Goal: Information Seeking & Learning: Learn about a topic

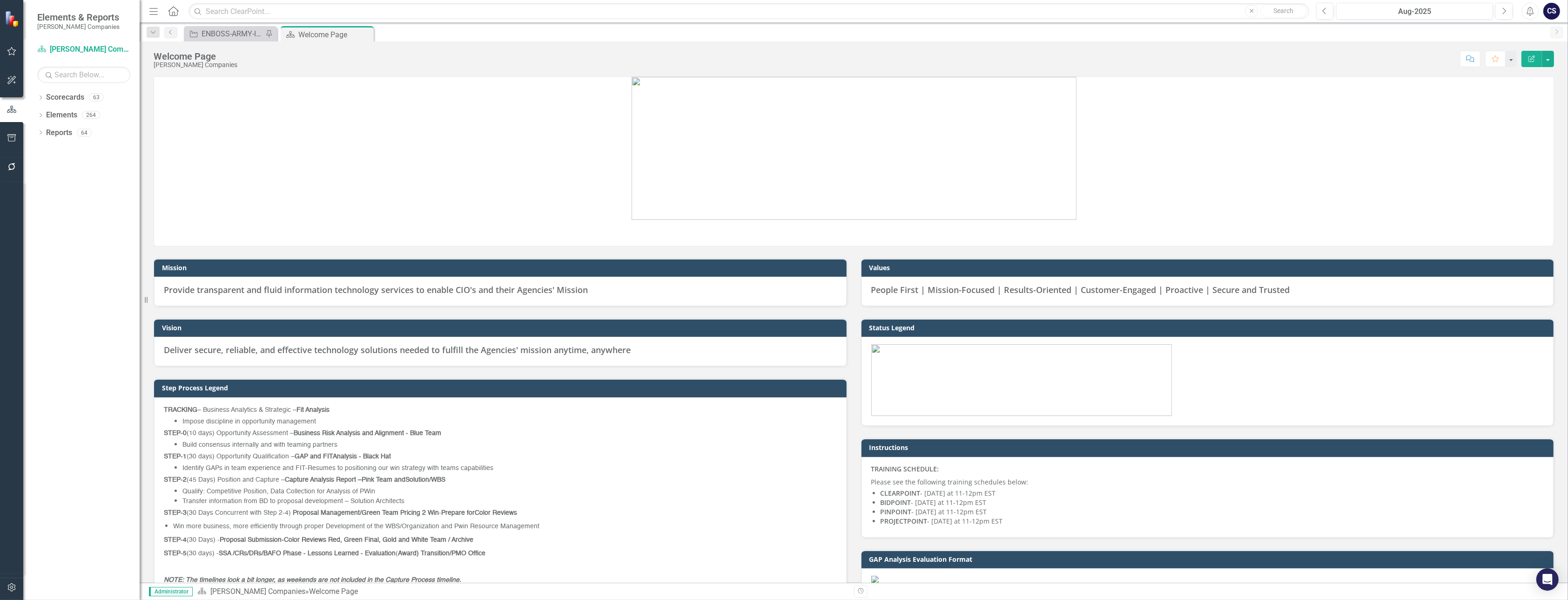
click at [784, 242] on img at bounding box center [854, 242] width 0 height 0
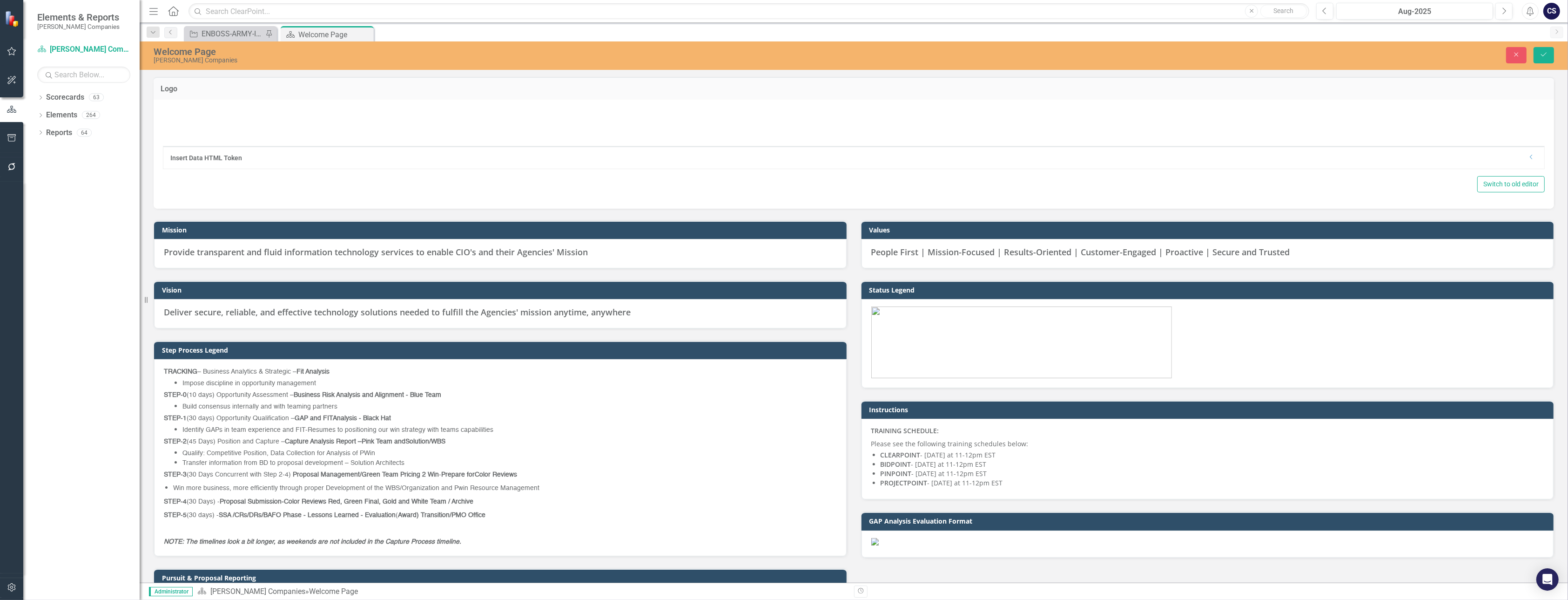
type textarea "<p><img style="display: block; margin-left: auto; margin-right: auto;" src="doc…"
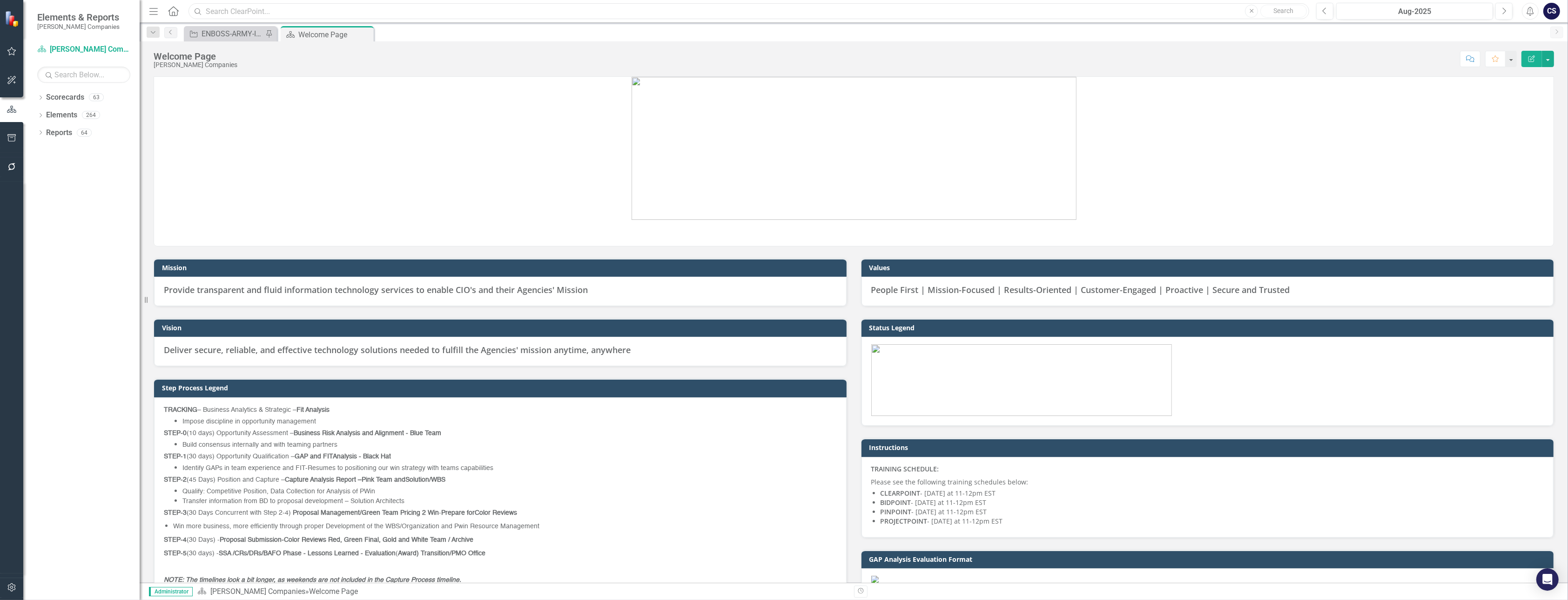
click at [231, 13] on input "text" at bounding box center [748, 11] width 1120 height 16
type input "d"
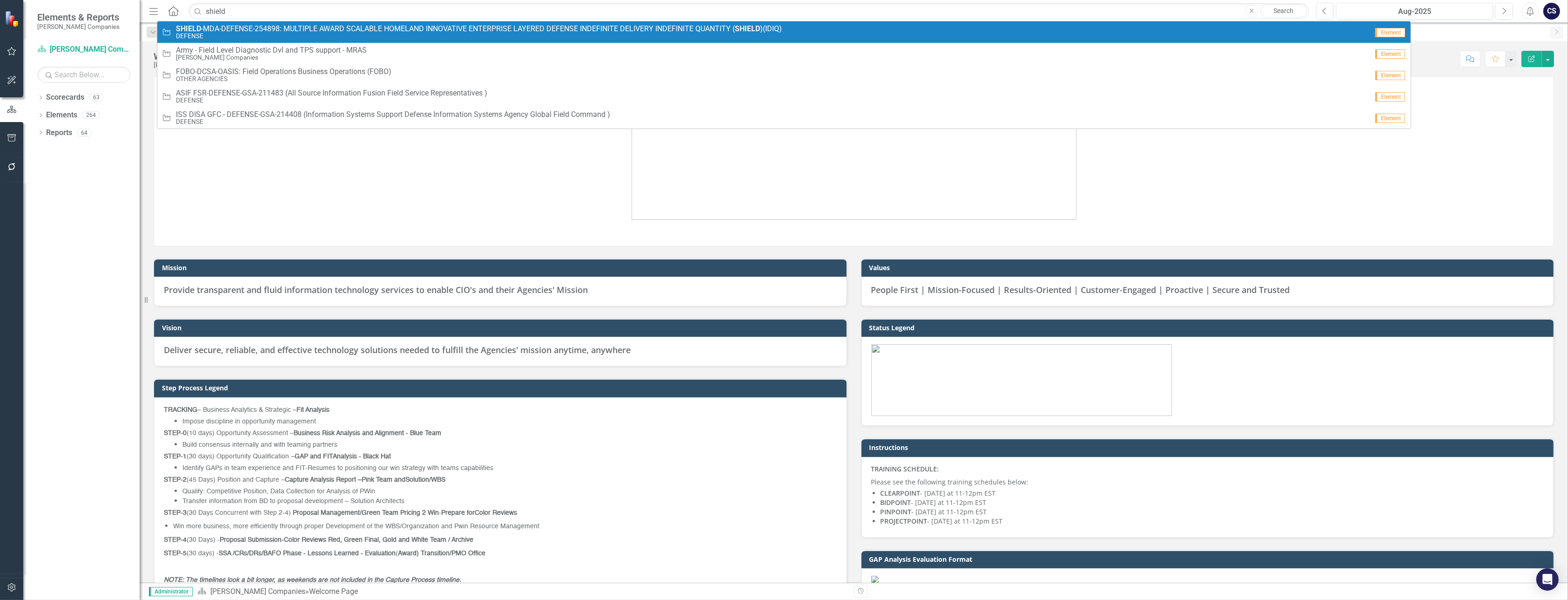
click at [227, 28] on span "SHIELD -MDA-DEFENSE-254898: MULTIPLE AWARD SCALABLE HOMELAND INNOVATIVE ENTERPR…" at bounding box center [478, 29] width 606 height 8
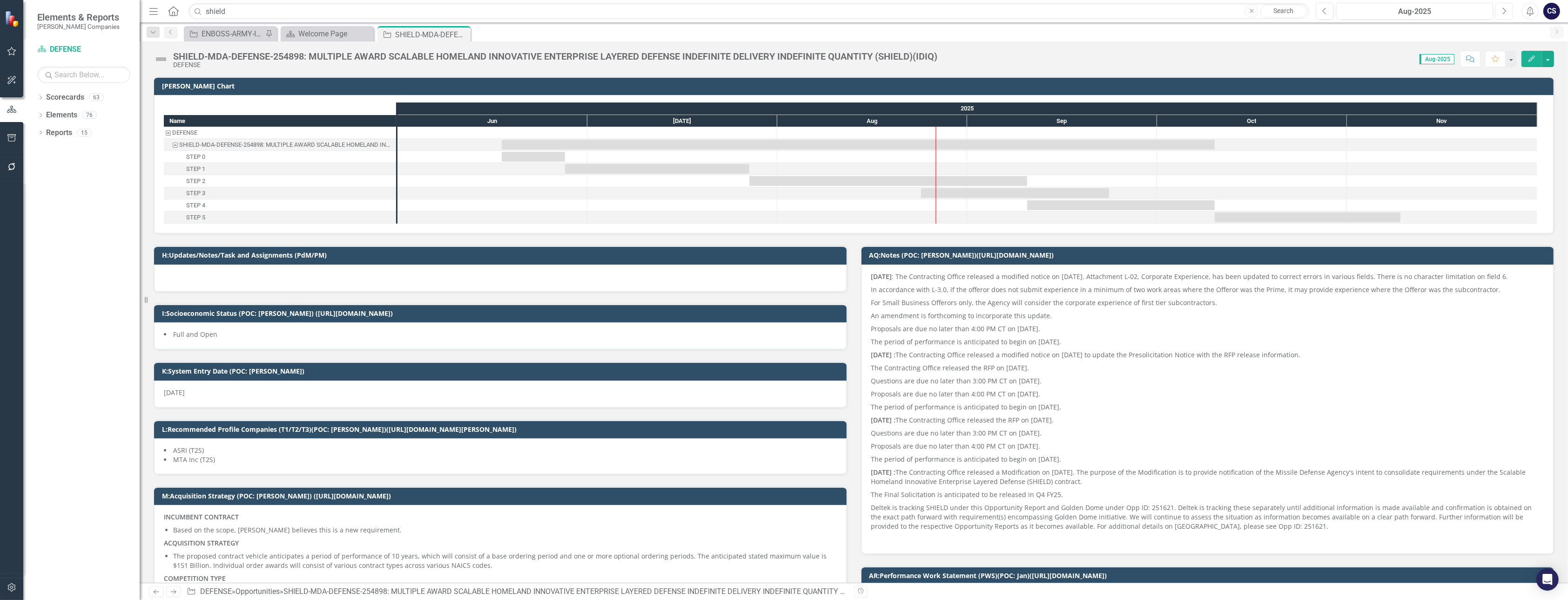
click at [784, 8] on icon "Next" at bounding box center [1504, 11] width 5 height 8
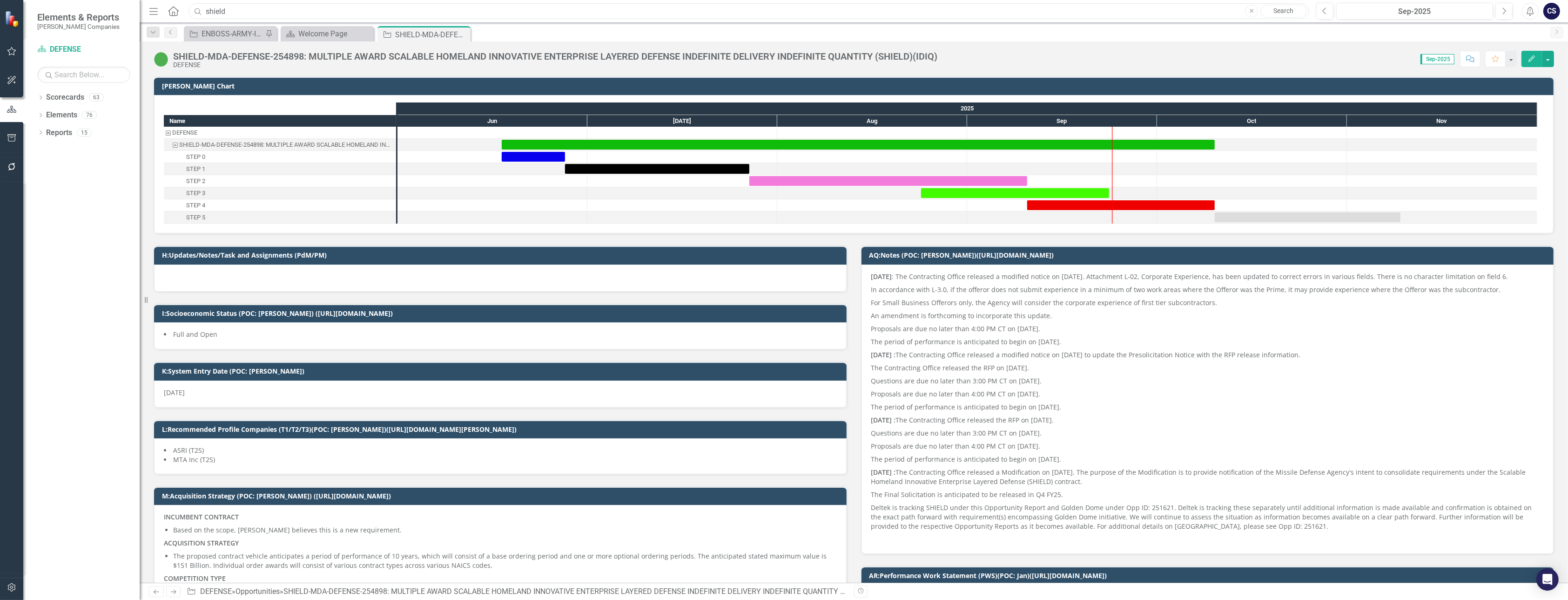
click at [240, 12] on input "shield" at bounding box center [748, 11] width 1120 height 16
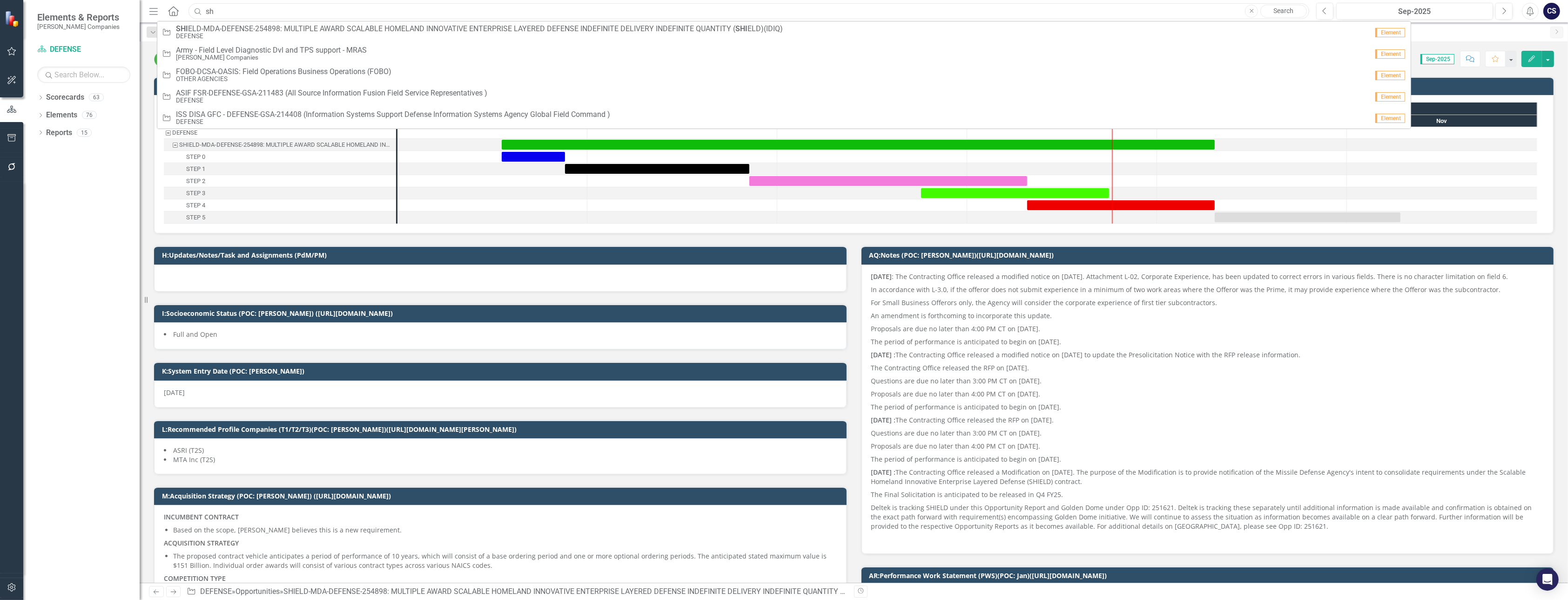
type input "s"
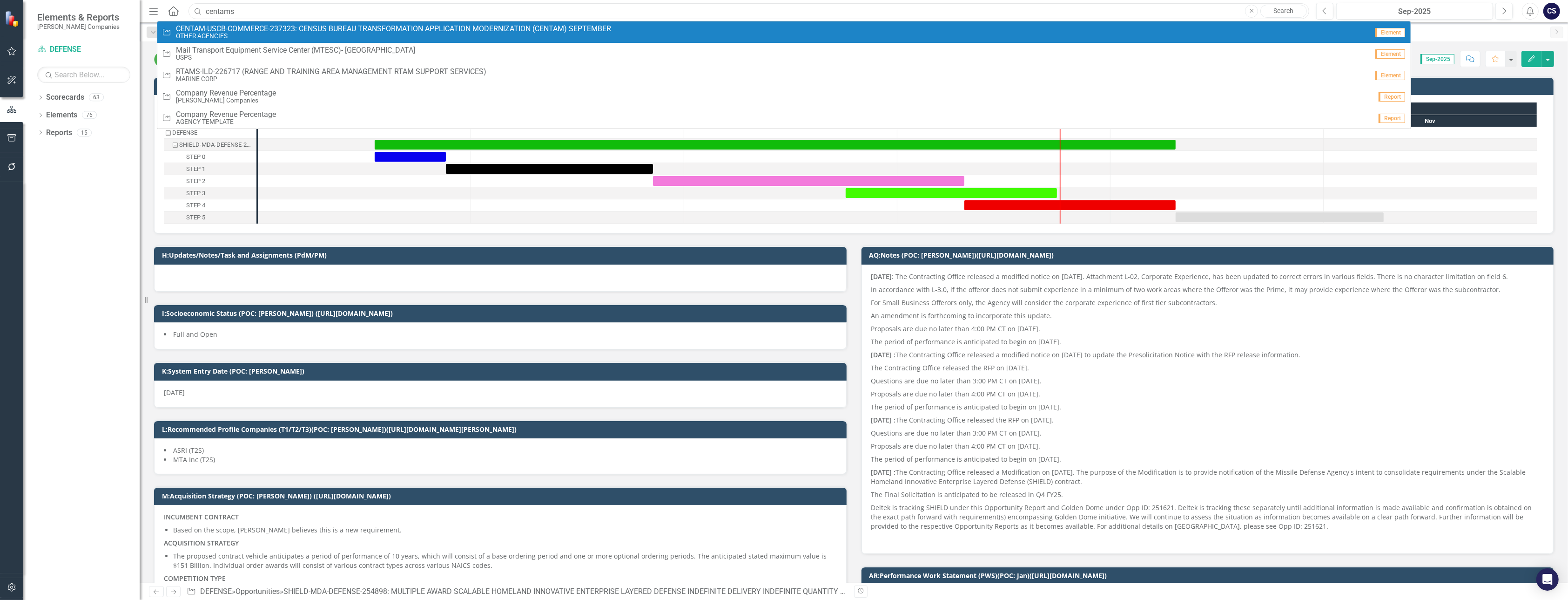
type input "centams"
click at [240, 30] on span "CENTAM-USCB-COMMERCE-237323: CENSUS BUREAU TRANSFORMATION APPLICATION MODERNIZA…" at bounding box center [393, 29] width 435 height 8
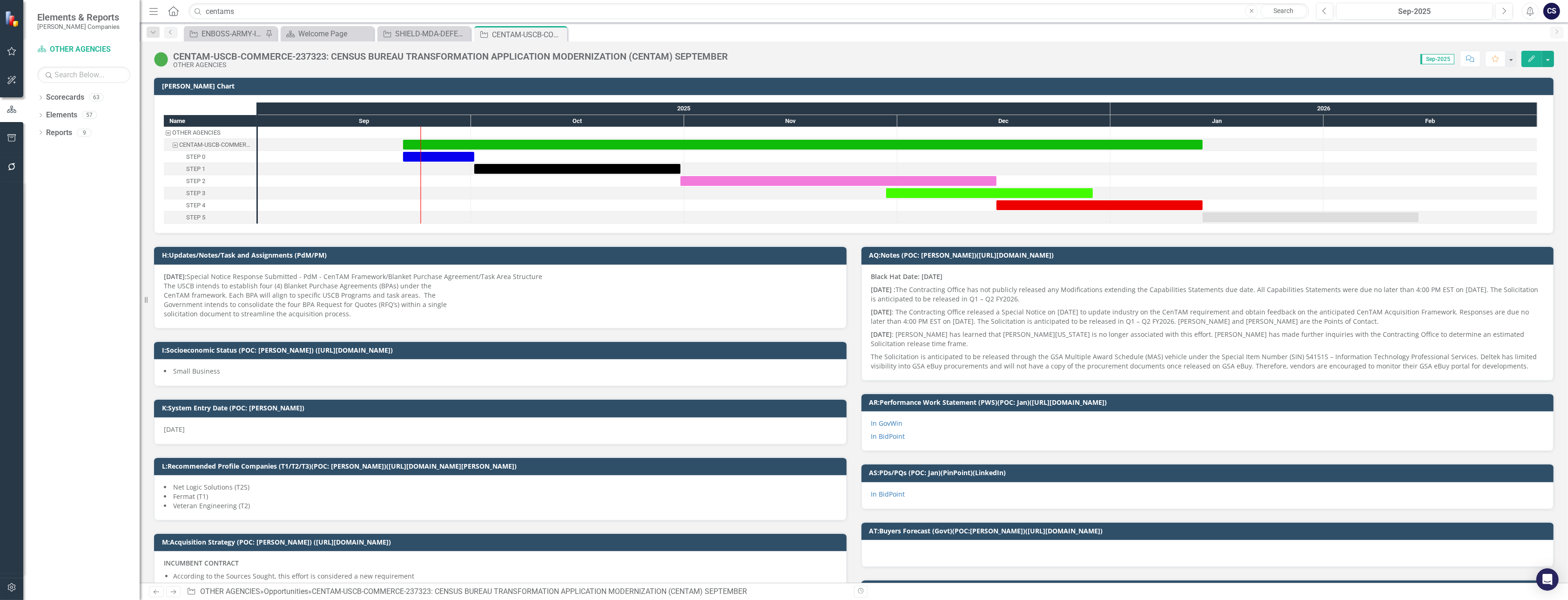
click at [494, 250] on td "H:Updates/Notes/Task and Assignments (PdM/PM)" at bounding box center [502, 256] width 680 height 14
click at [163, 60] on img at bounding box center [161, 59] width 15 height 15
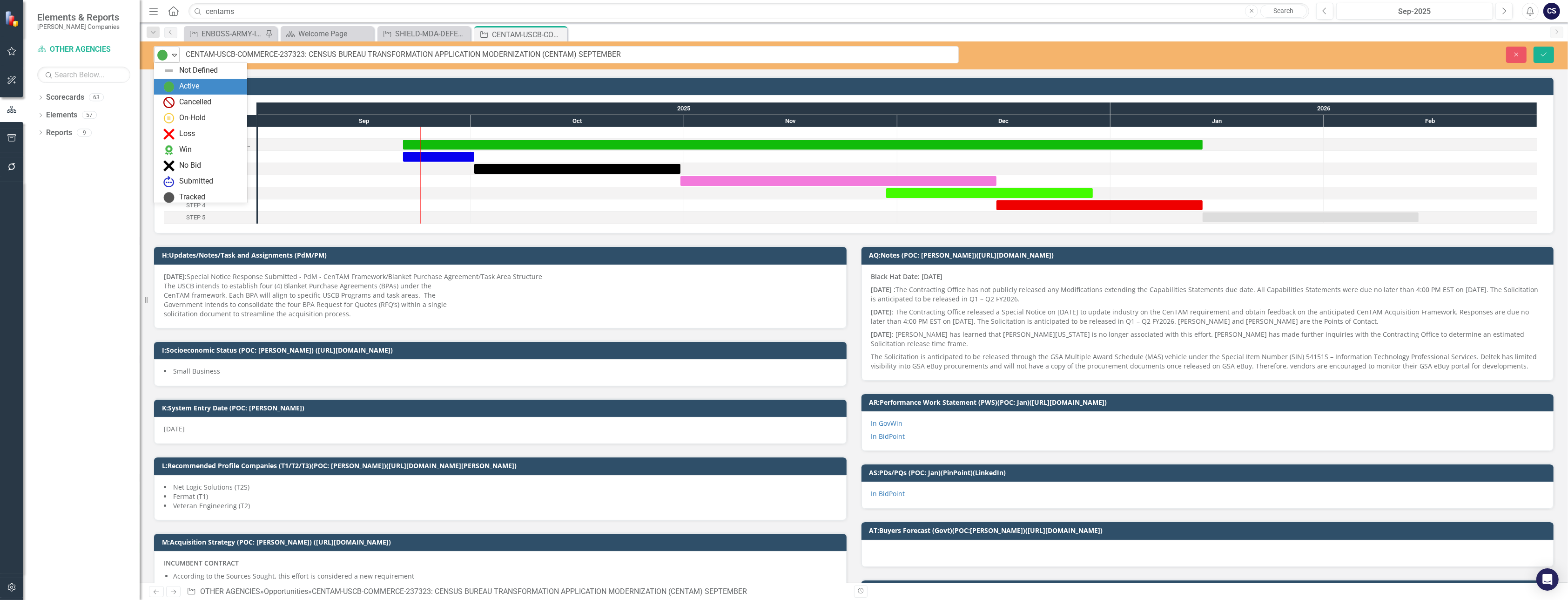
click at [176, 53] on icon "Expand" at bounding box center [174, 54] width 9 height 8
click at [326, 176] on div at bounding box center [364, 181] width 213 height 12
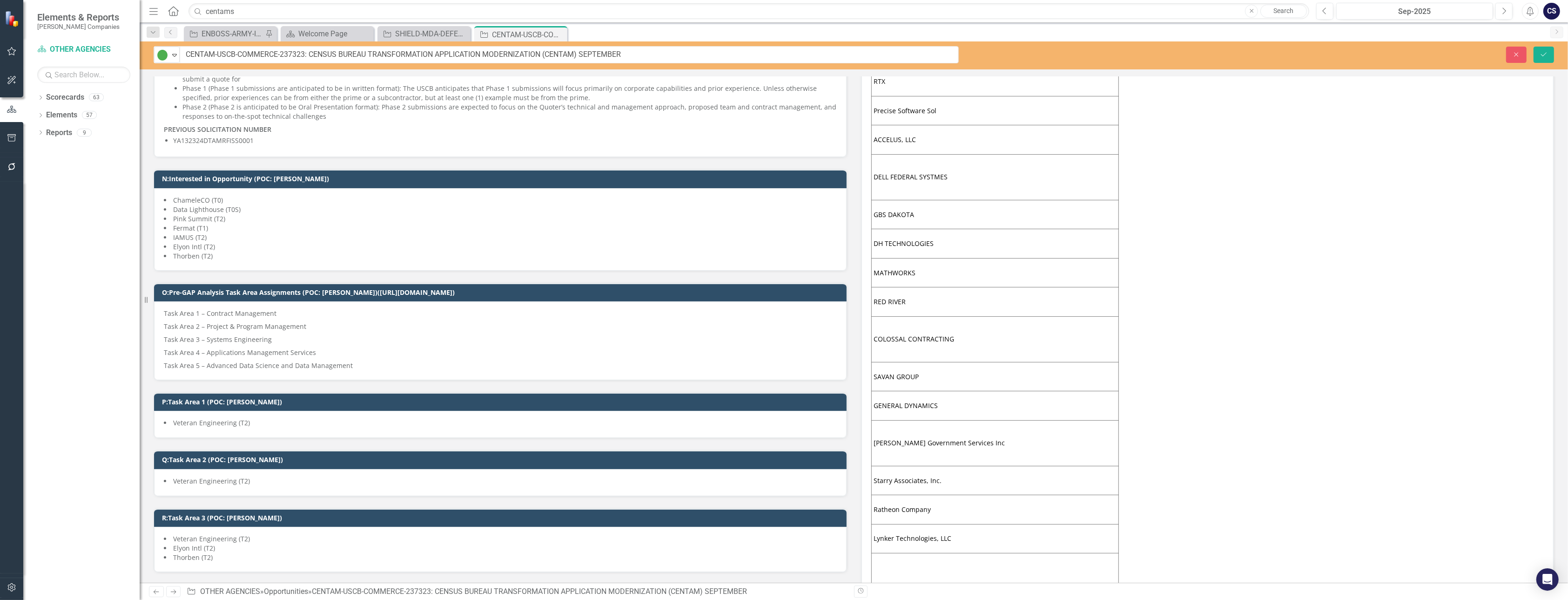
scroll to position [692, 0]
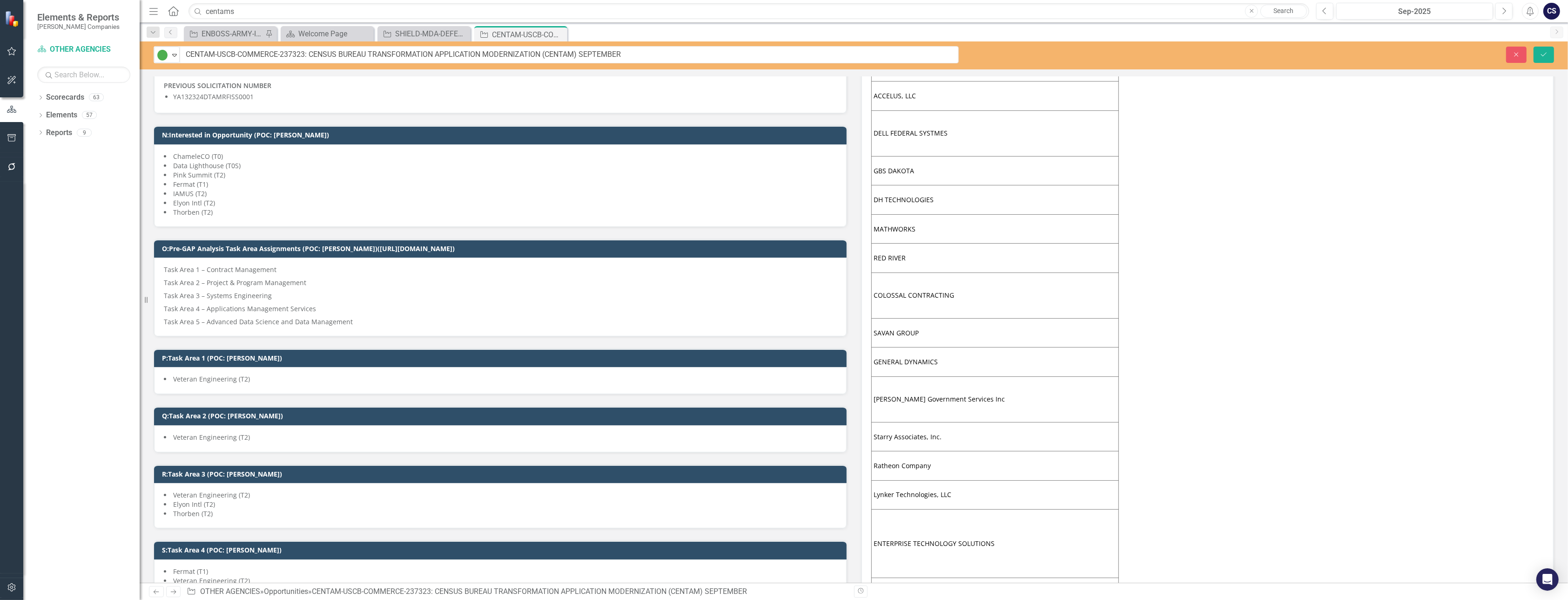
click at [191, 199] on span "Elyon Intl (T2)" at bounding box center [193, 203] width 42 height 8
click at [194, 316] on p "Task Area 5 – Advanced Data Science and Data Management" at bounding box center [500, 321] width 673 height 11
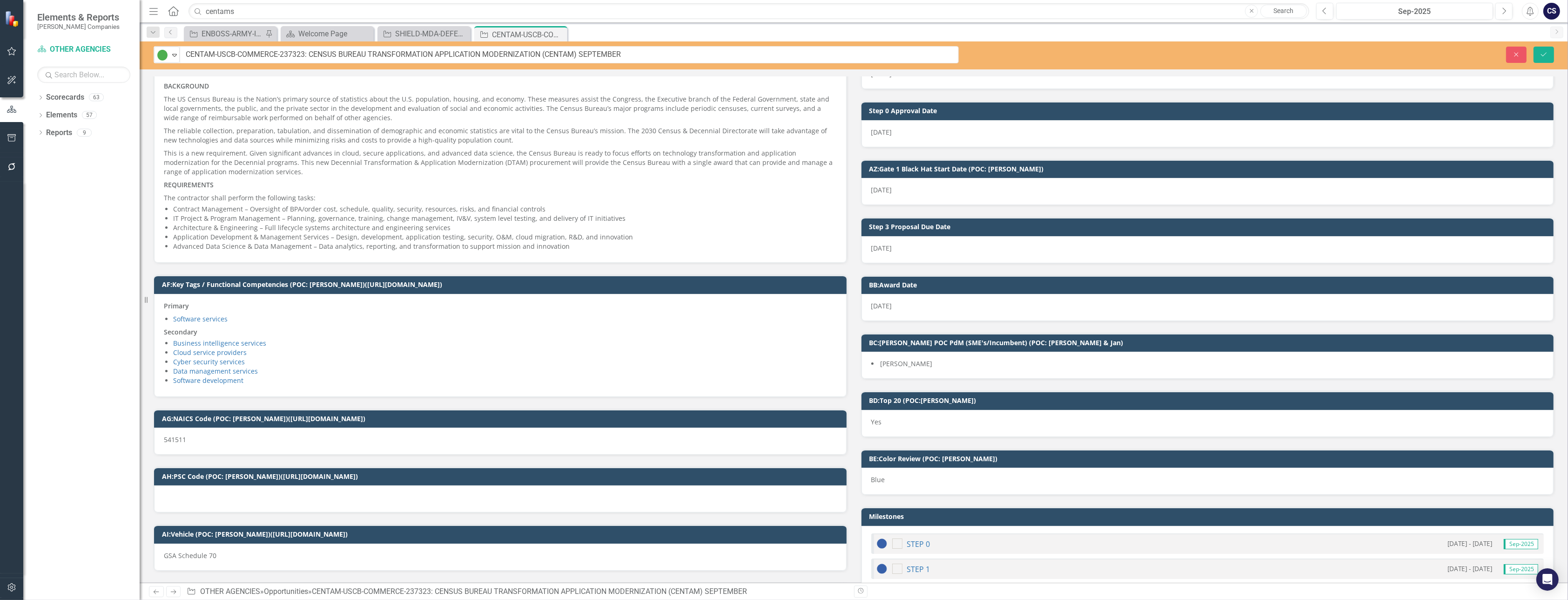
scroll to position [2268, 0]
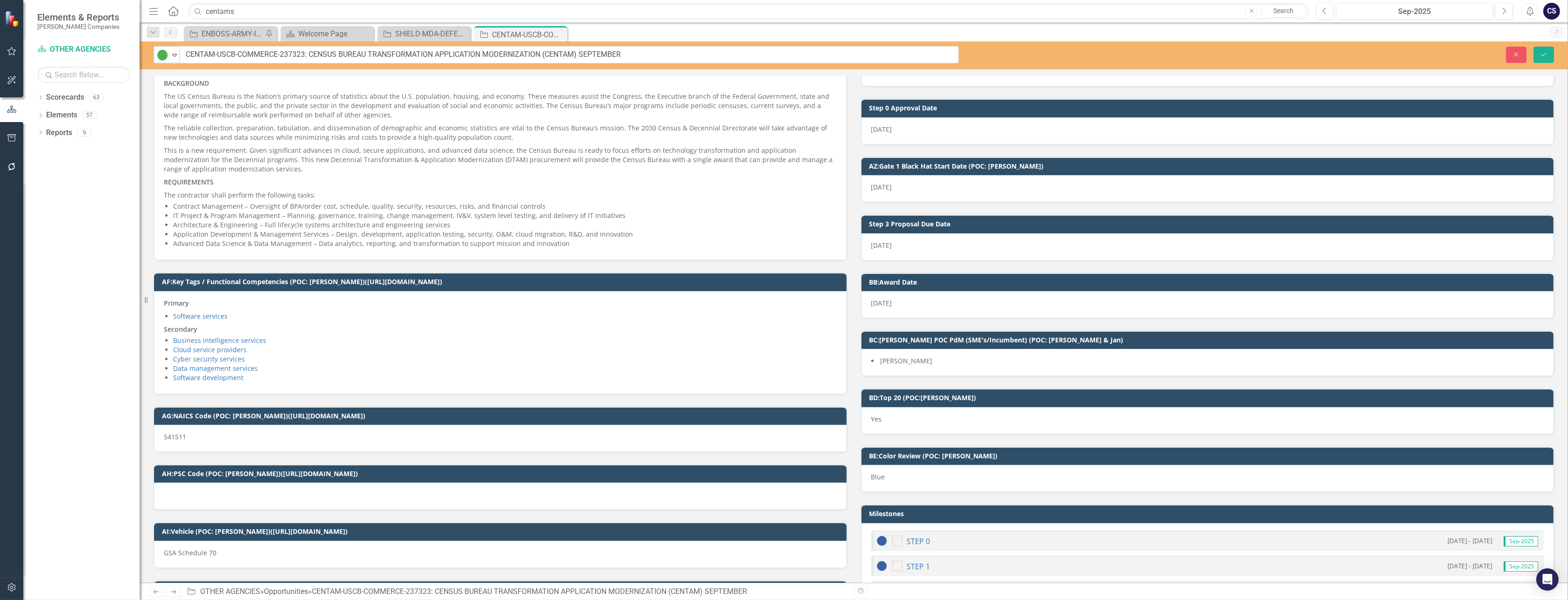
click at [373, 188] on p "The contractor shall perform the following tasks:" at bounding box center [500, 193] width 673 height 11
click at [784, 556] on div "STEP 1 [DATE] - [DATE] Sep-2025" at bounding box center [1208, 566] width 673 height 20
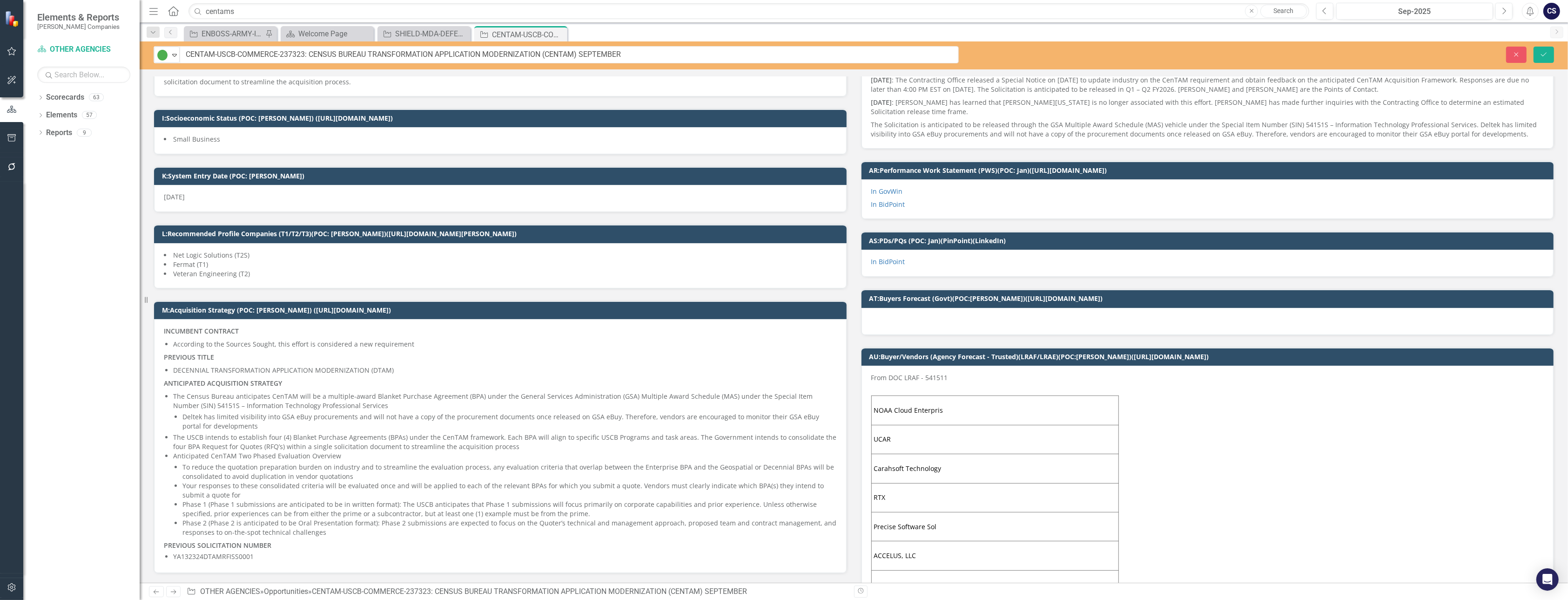
scroll to position [0, 0]
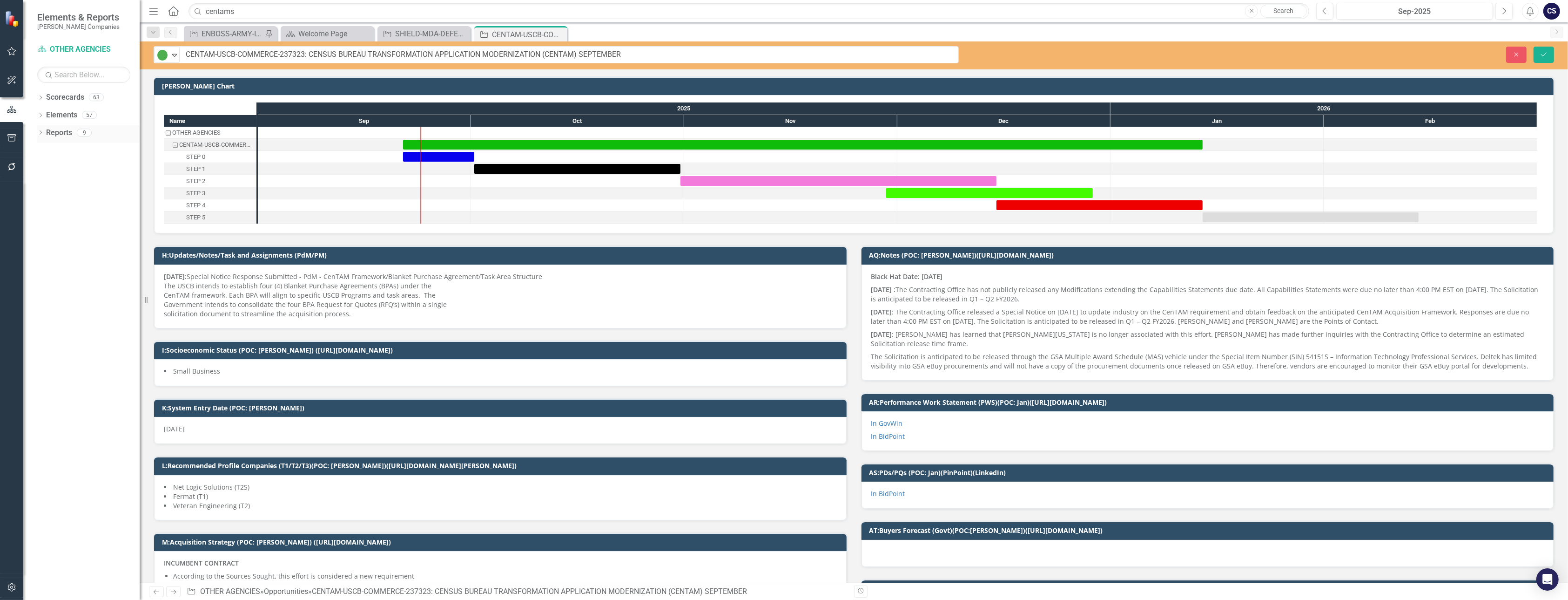
click at [55, 133] on link "Reports" at bounding box center [59, 132] width 26 height 11
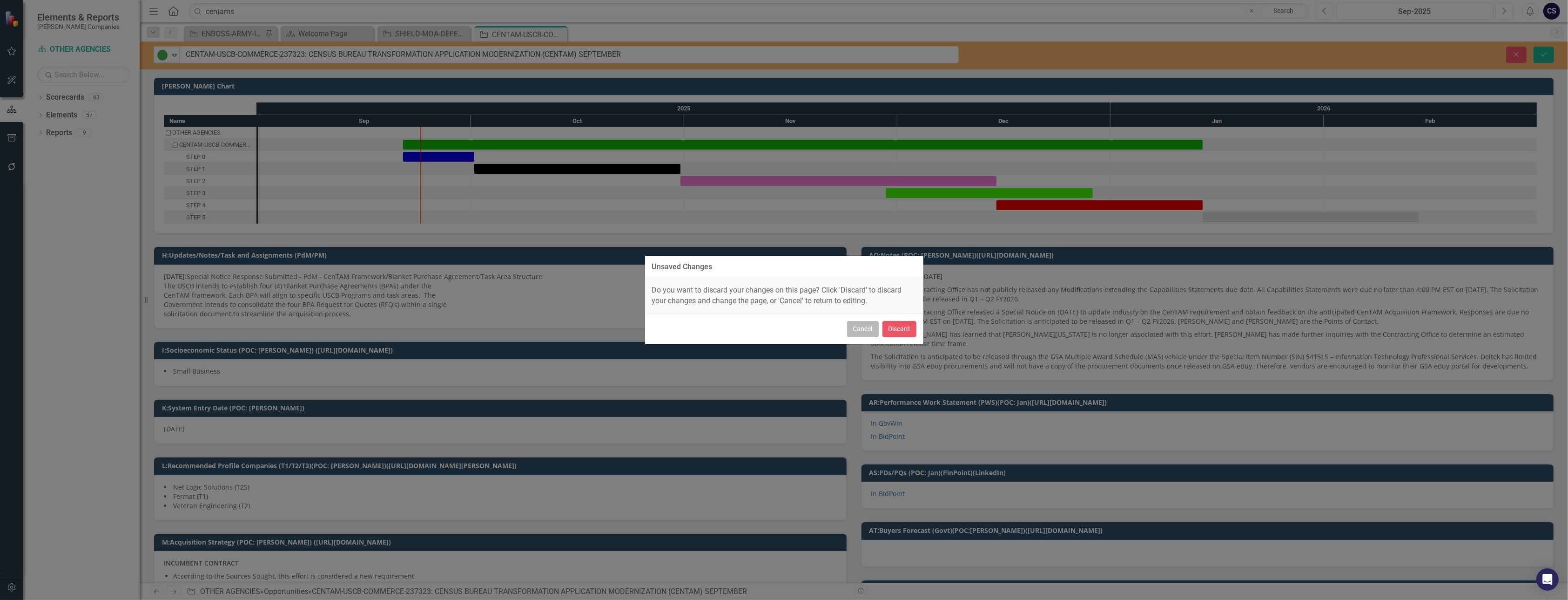
click at [784, 329] on button "Cancel" at bounding box center [862, 328] width 31 height 16
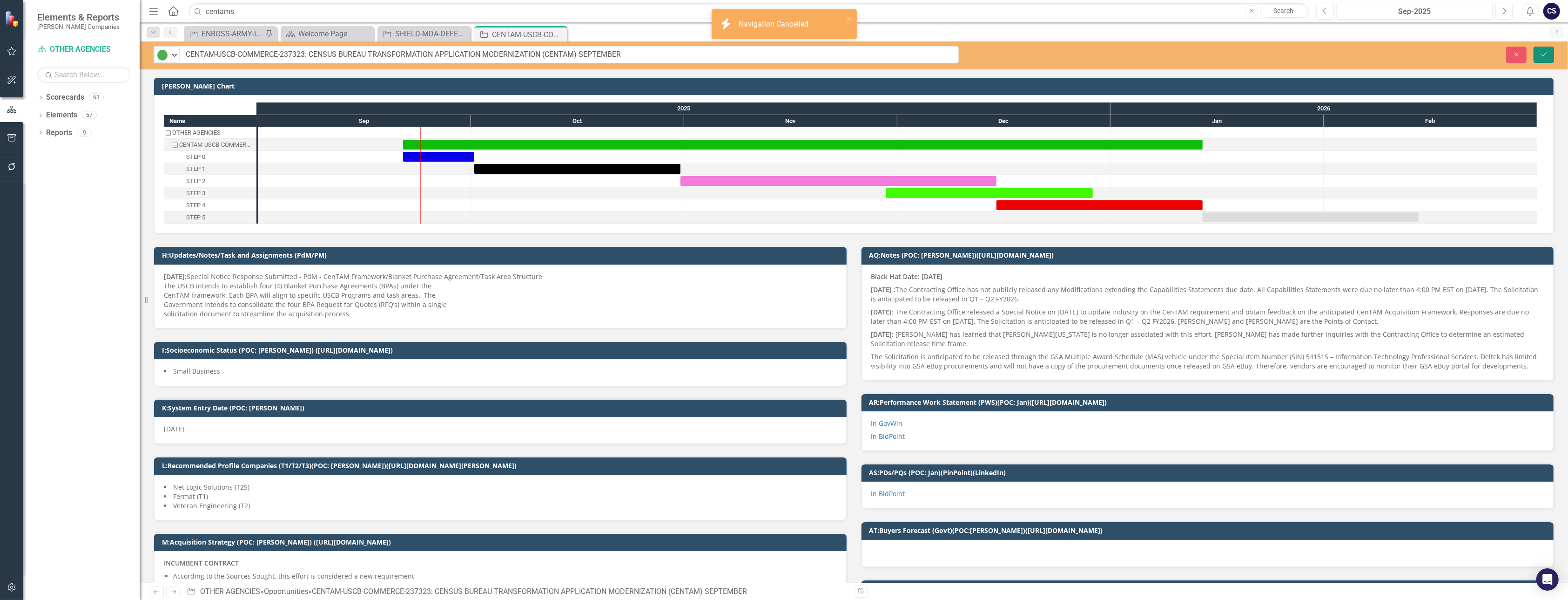
click at [784, 50] on button "Save" at bounding box center [1543, 54] width 20 height 16
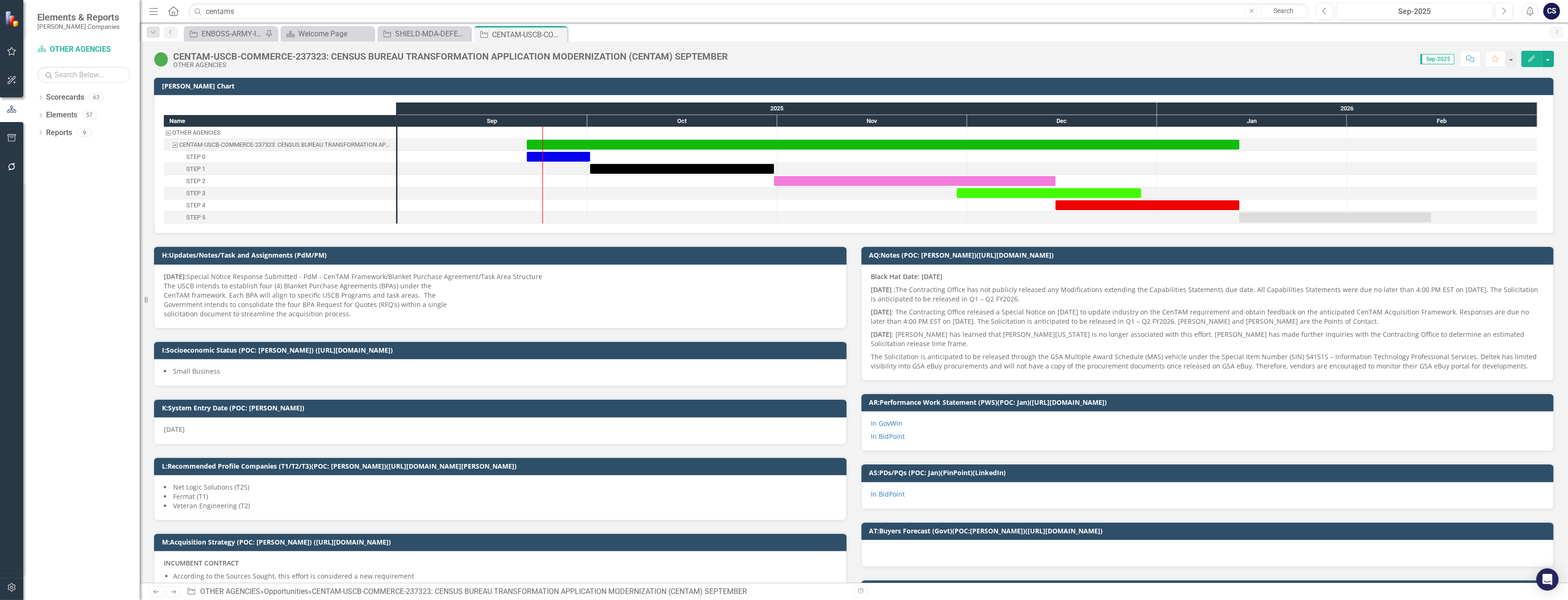
click at [784, 59] on icon "Comment" at bounding box center [1470, 59] width 8 height 7
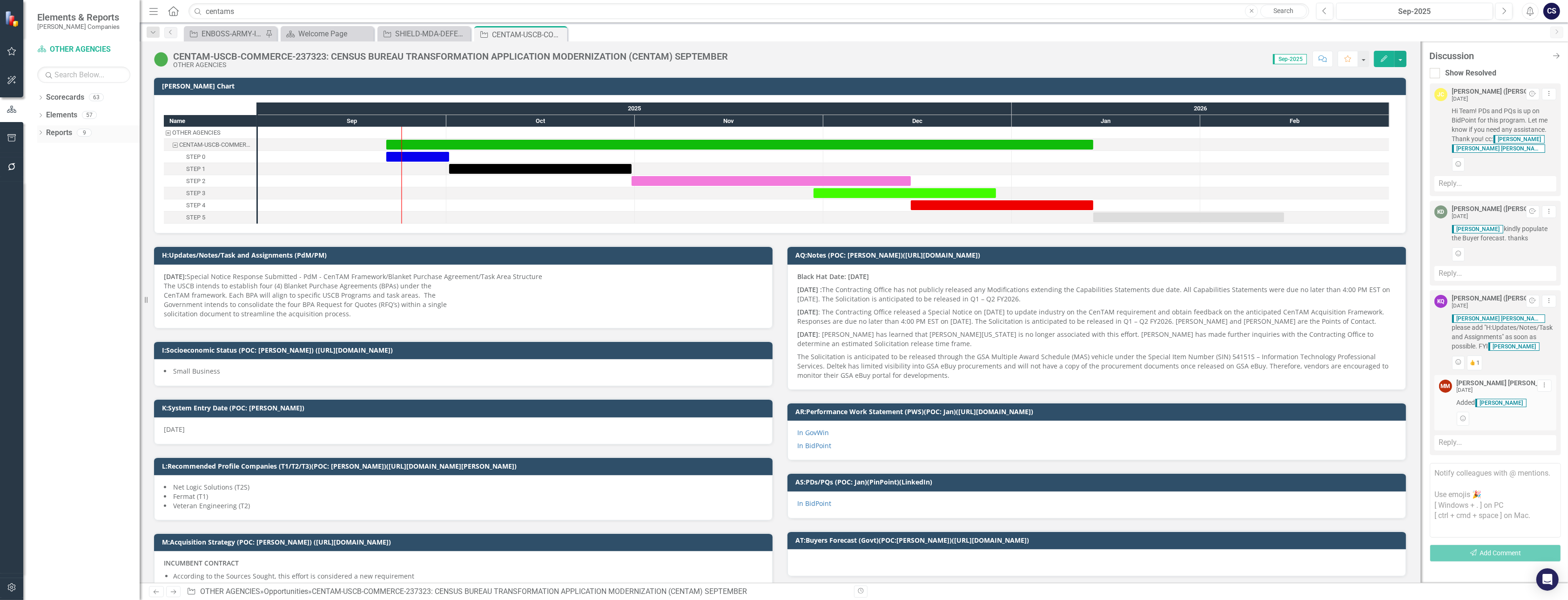
click at [53, 132] on link "Reports" at bounding box center [59, 132] width 26 height 11
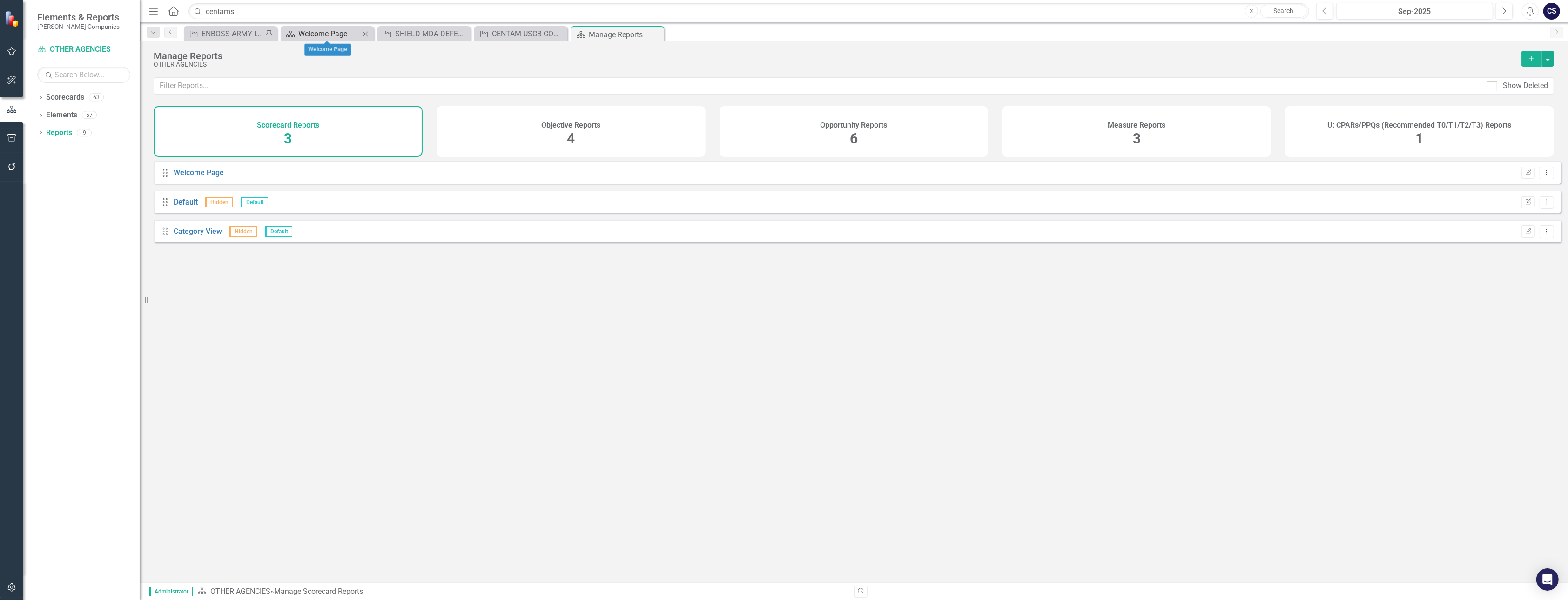
click at [309, 34] on div "Welcome Page" at bounding box center [329, 34] width 61 height 12
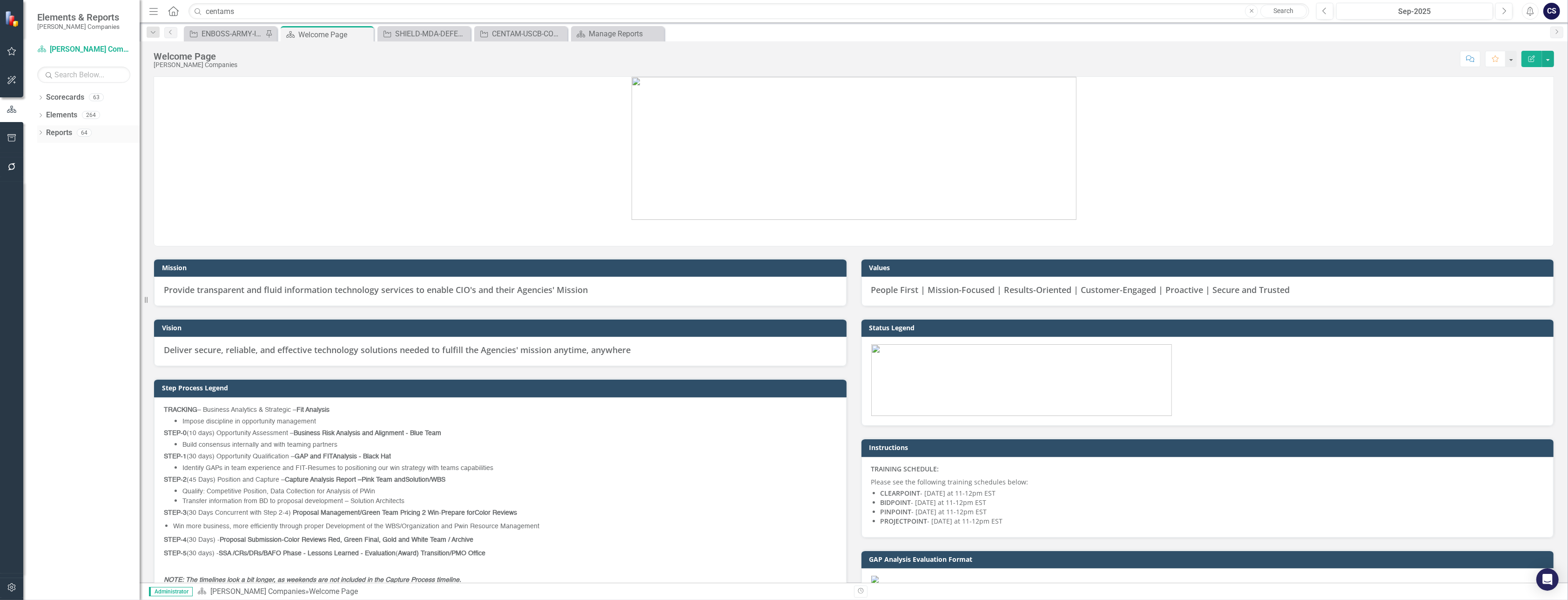
click at [56, 132] on link "Reports" at bounding box center [59, 132] width 26 height 11
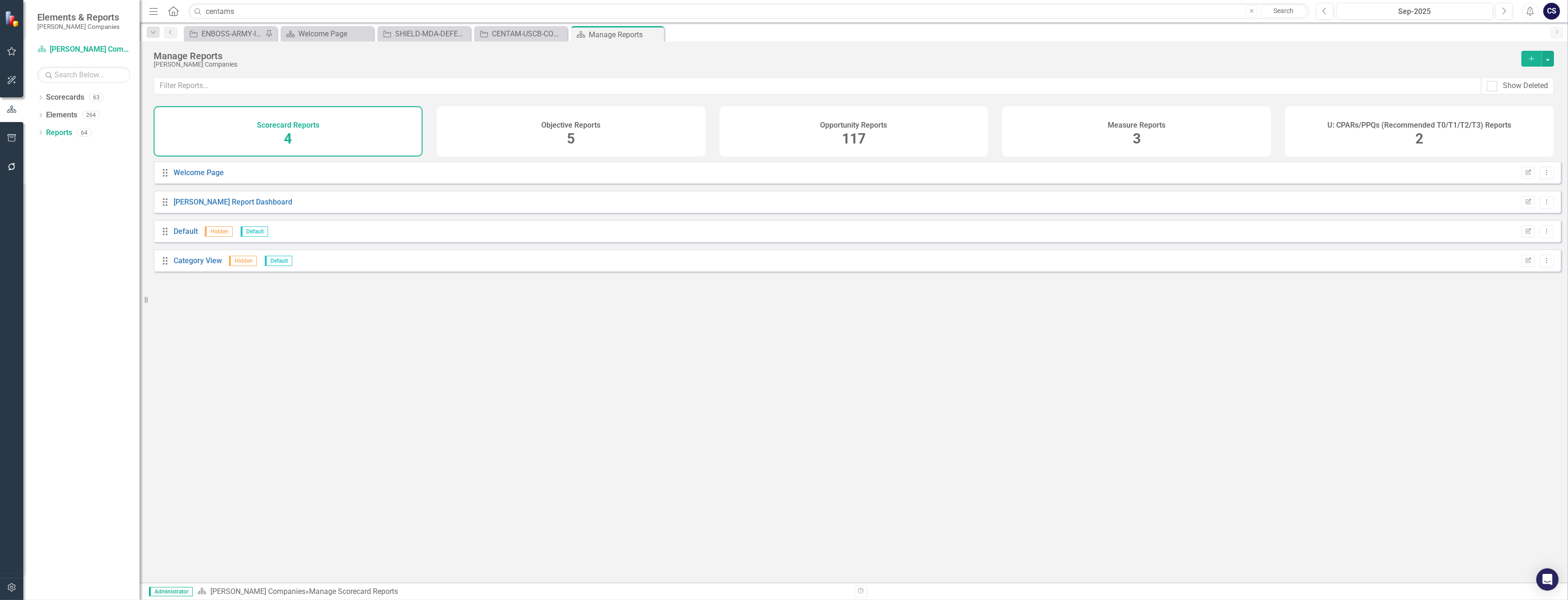
click at [784, 136] on span "117" at bounding box center [854, 138] width 24 height 16
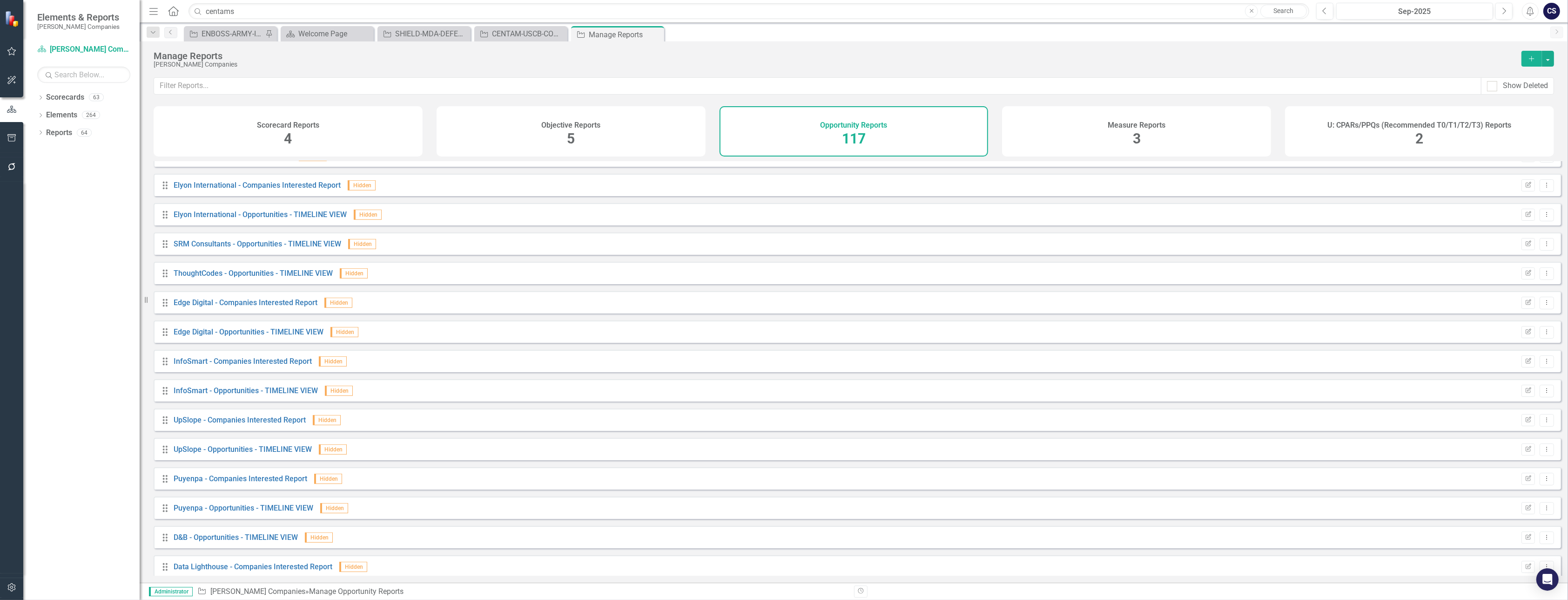
scroll to position [1328, 0]
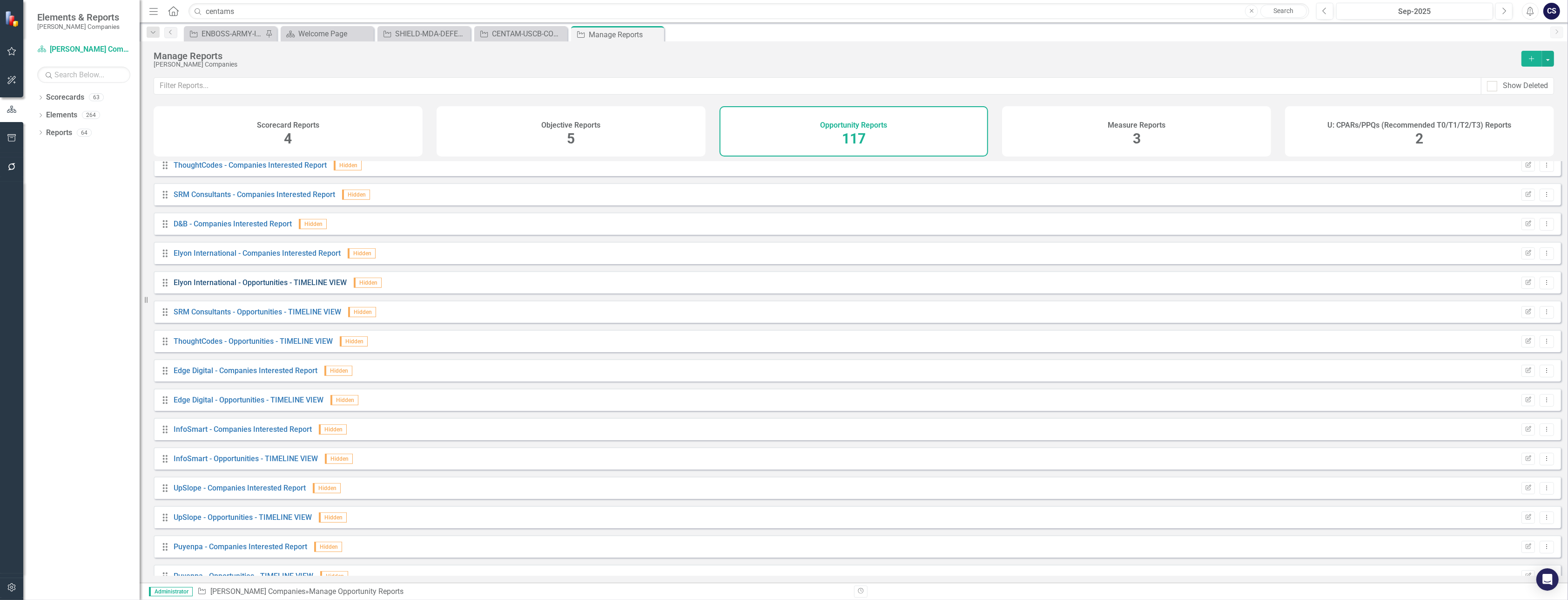
click at [311, 287] on link "Elyon International - Opportunities - TIMELINE VIEW" at bounding box center [260, 283] width 173 height 8
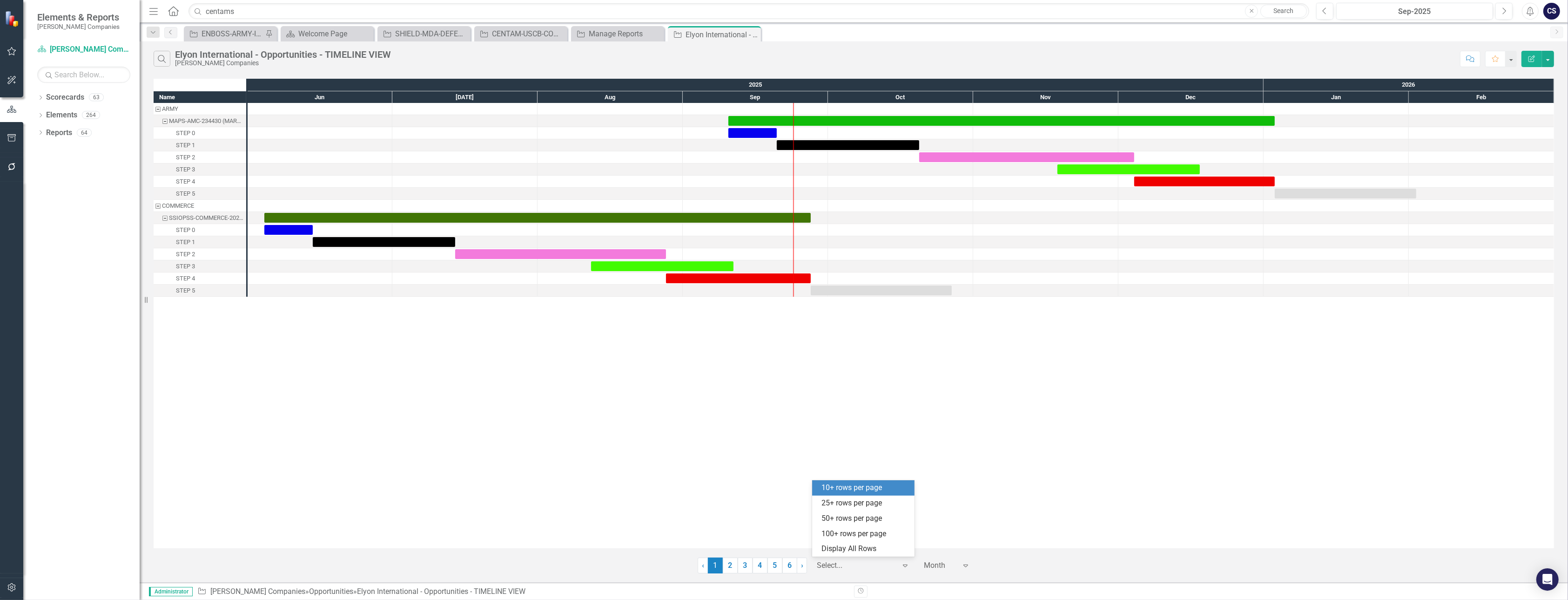
click at [784, 565] on div at bounding box center [856, 565] width 79 height 13
click at [784, 537] on div "100+ rows per page" at bounding box center [865, 534] width 87 height 11
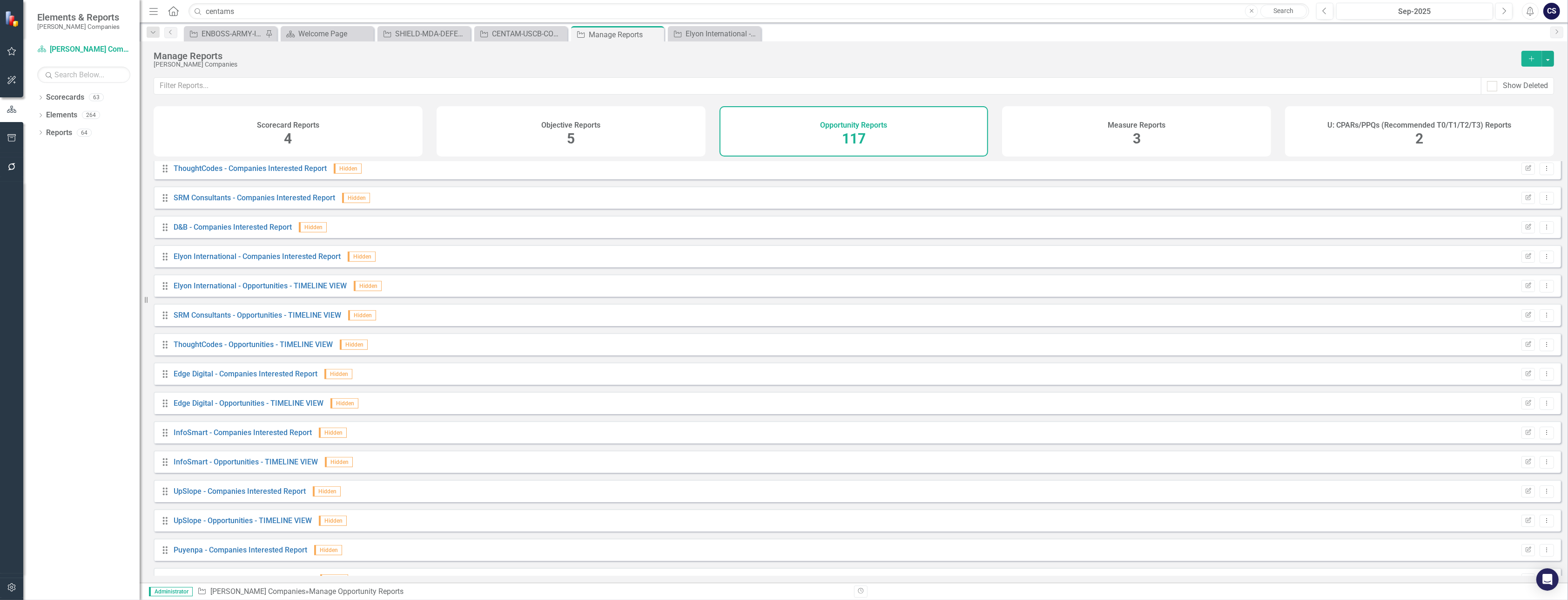
scroll to position [1345, 0]
click at [293, 240] on link "Elyon International - Companies Interested Report" at bounding box center [257, 236] width 167 height 8
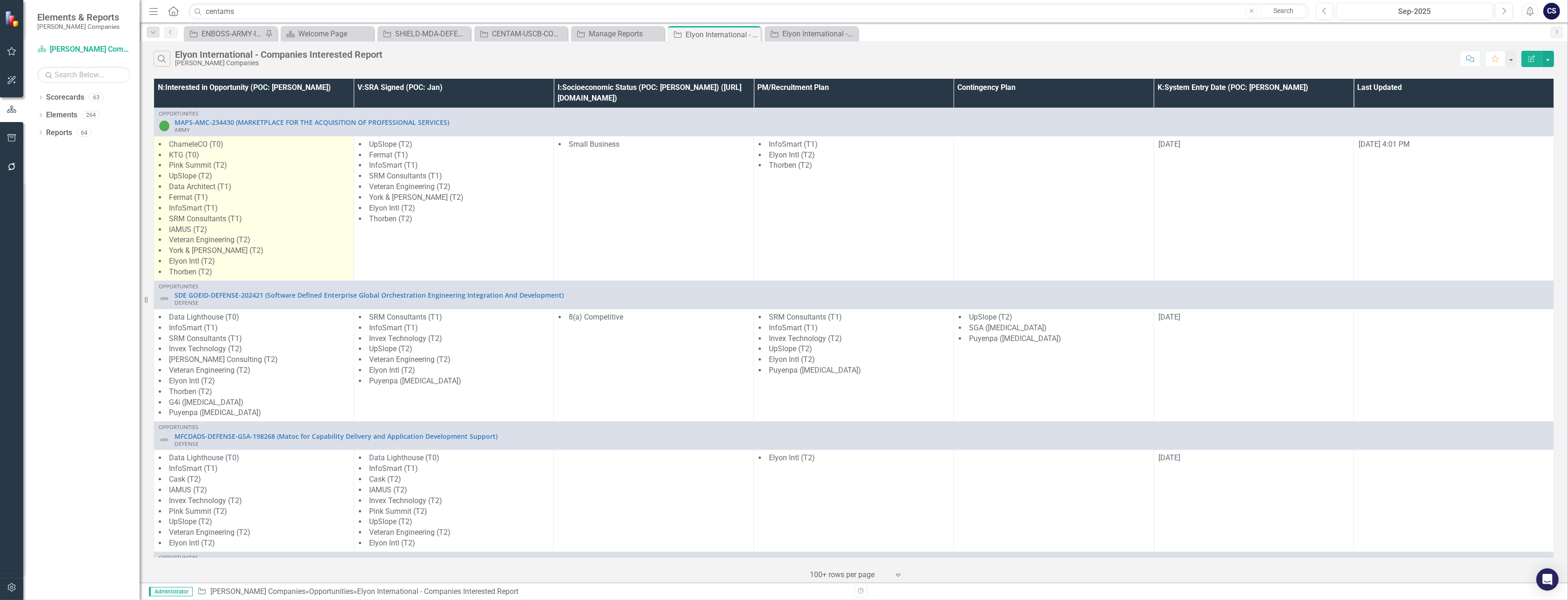
click at [264, 248] on li "York & [PERSON_NAME] (T2)" at bounding box center [254, 250] width 190 height 11
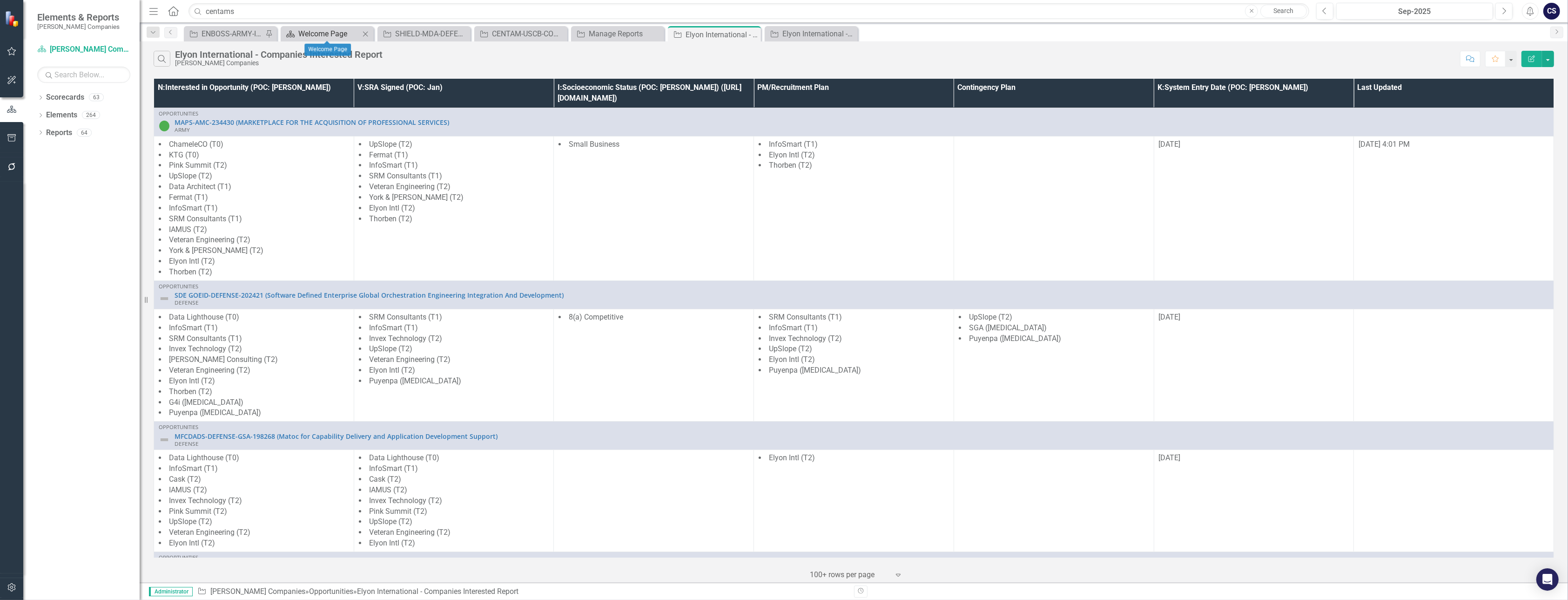
click at [321, 31] on div "Welcome Page" at bounding box center [329, 34] width 61 height 12
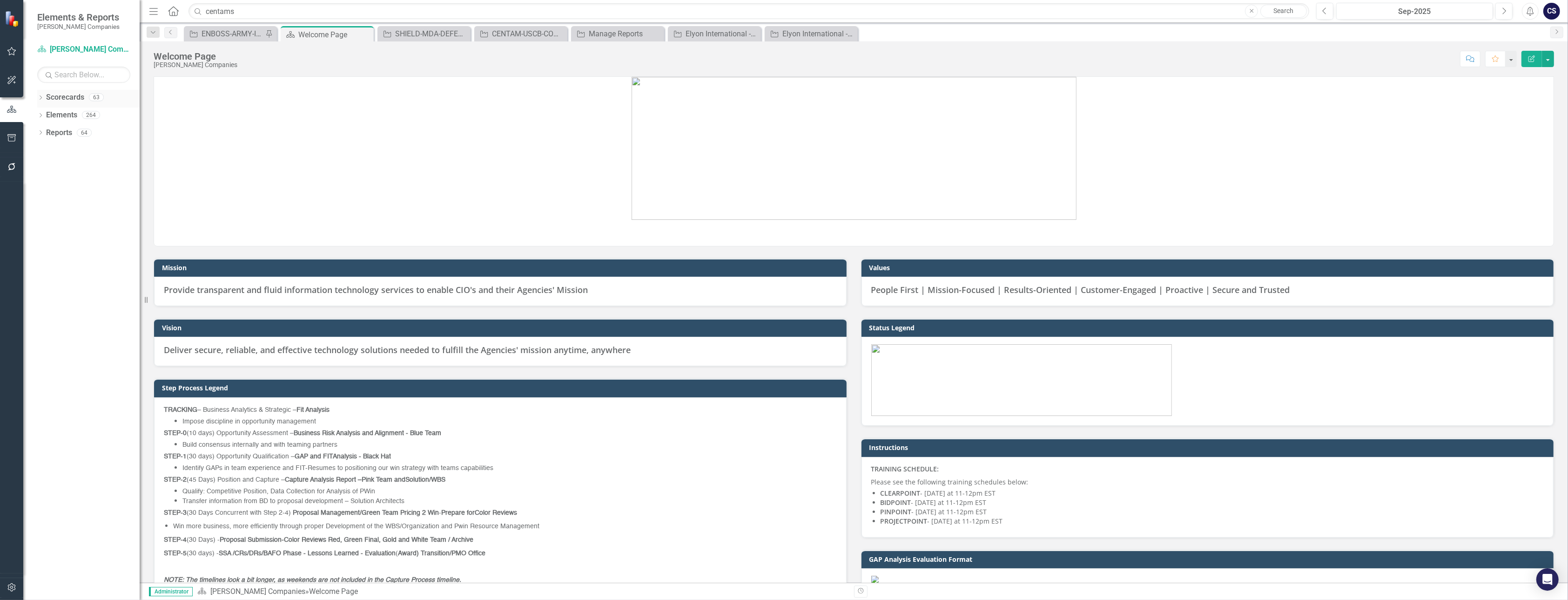
click at [63, 98] on link "Scorecards" at bounding box center [64, 98] width 38 height 11
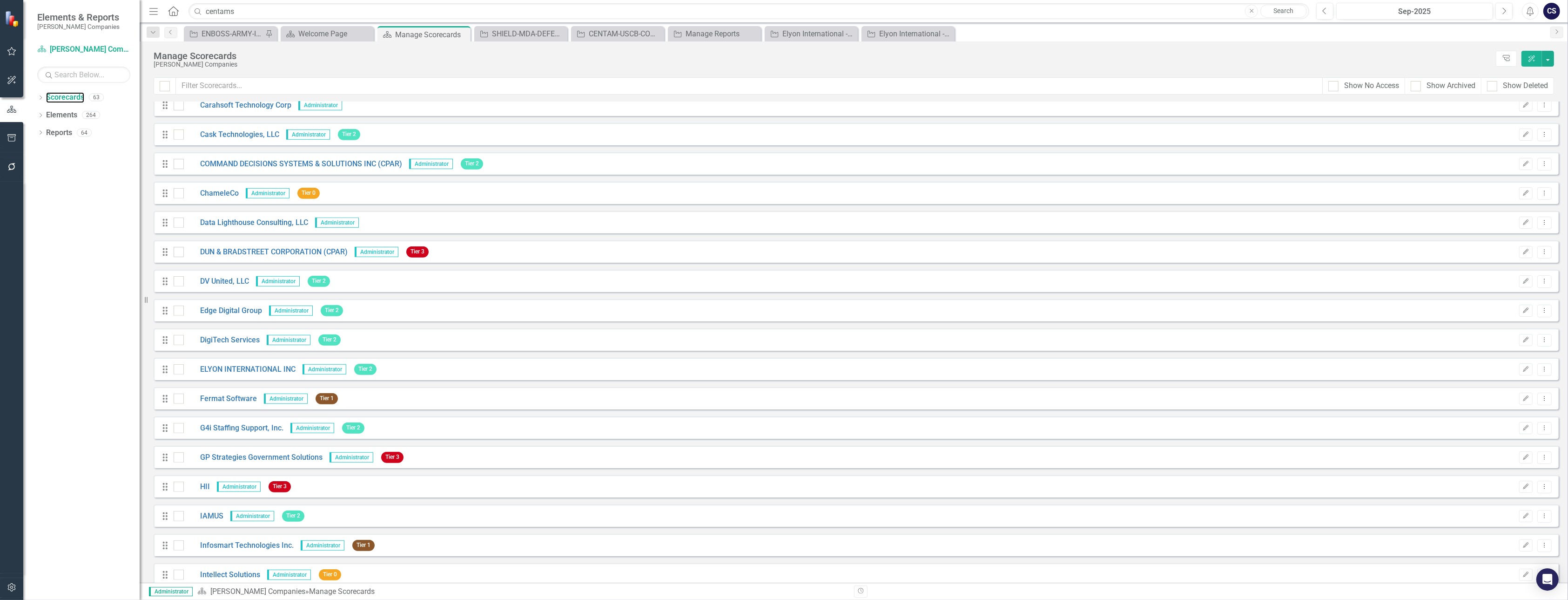
scroll to position [804, 0]
click at [245, 367] on link "ELYON INTERNATIONAL INC" at bounding box center [240, 366] width 112 height 11
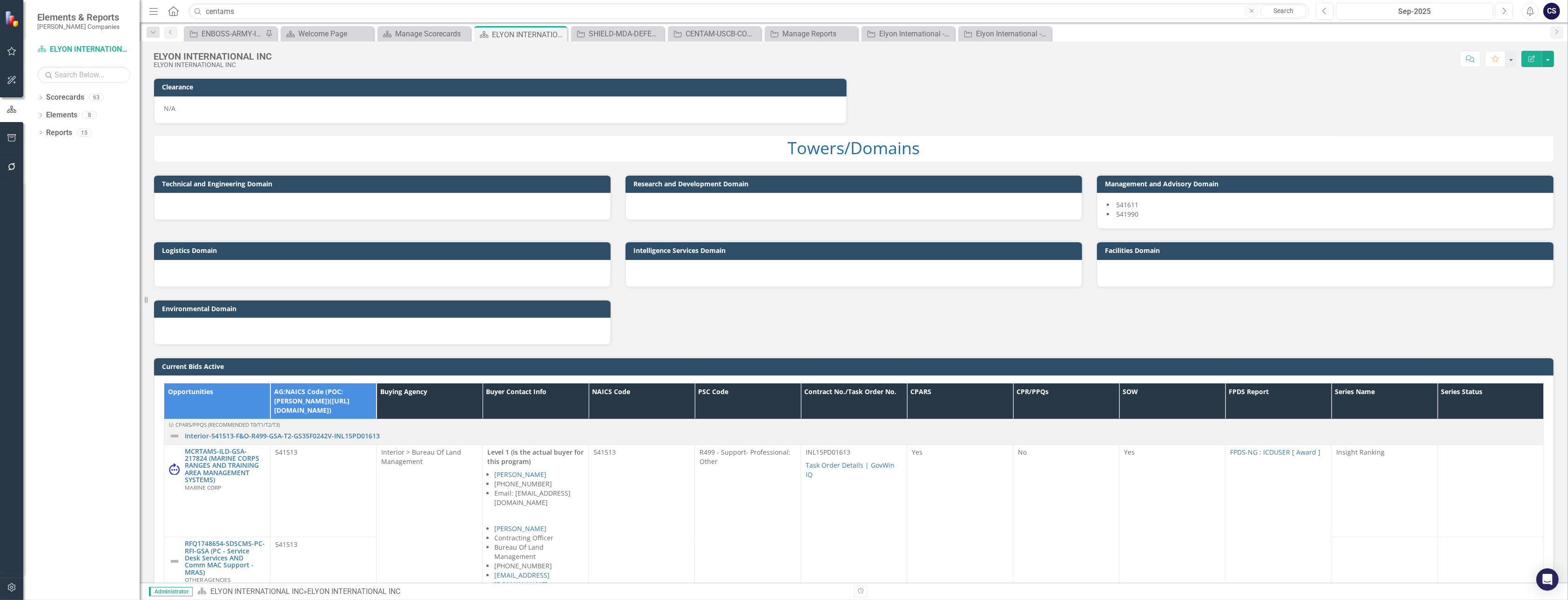
scroll to position [798, 0]
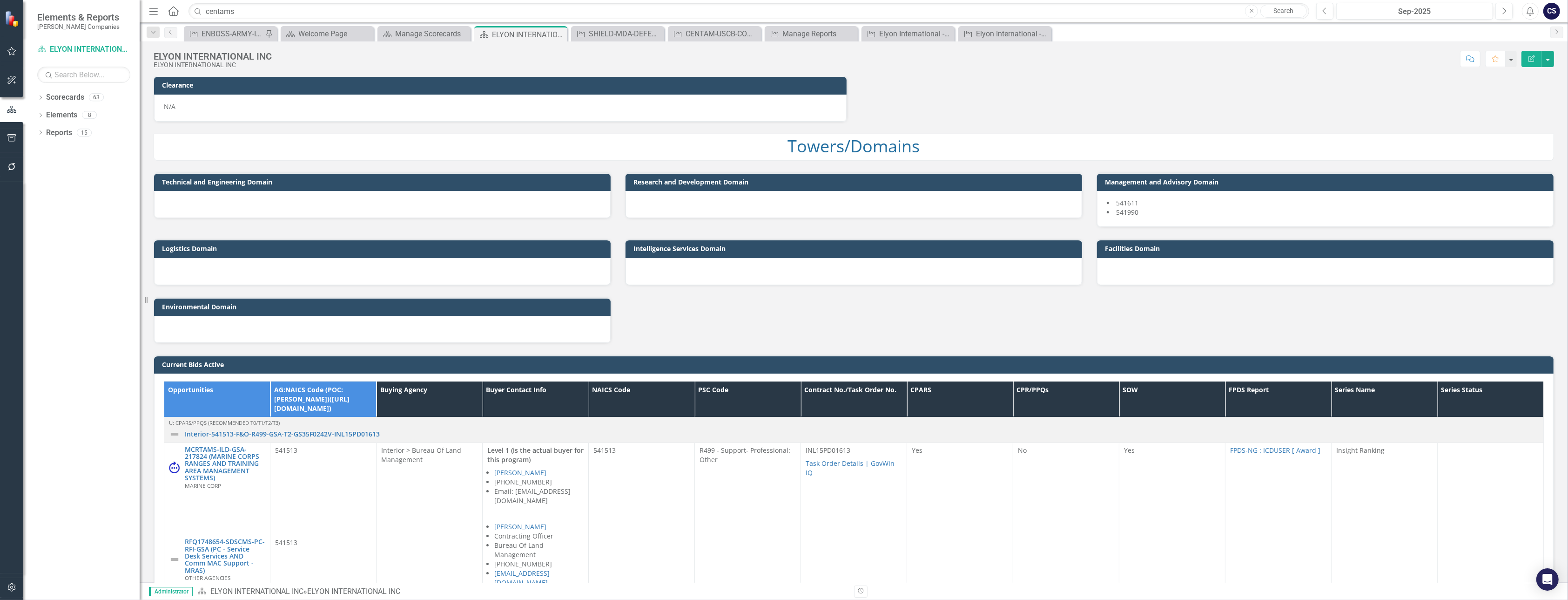
click at [542, 204] on div at bounding box center [382, 205] width 456 height 27
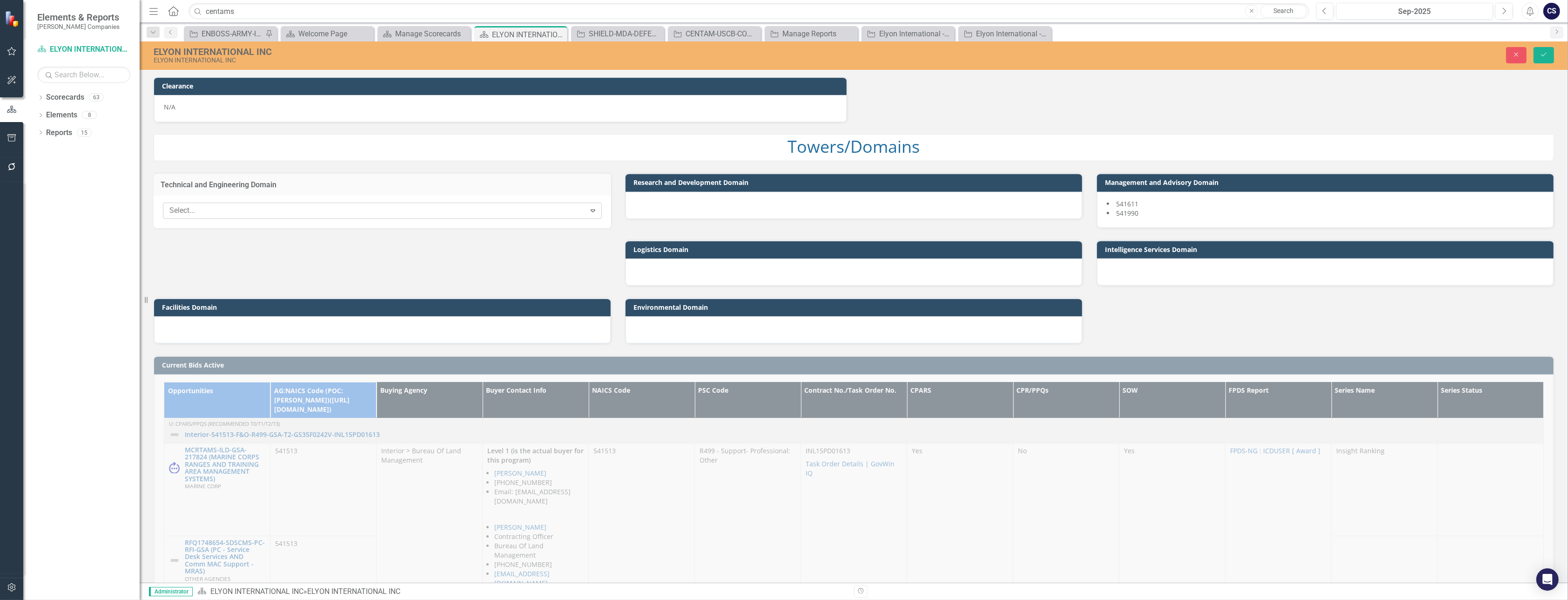
click at [591, 208] on icon "Expand" at bounding box center [593, 210] width 9 height 8
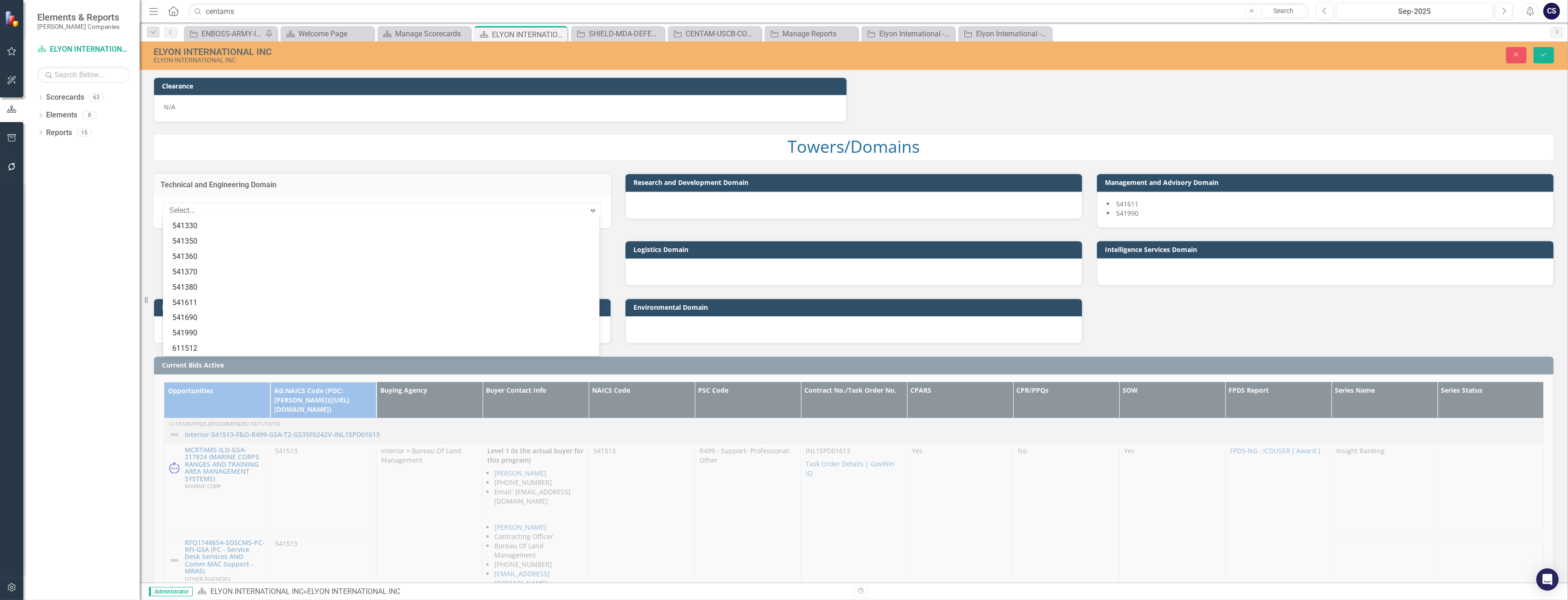
scroll to position [0, 0]
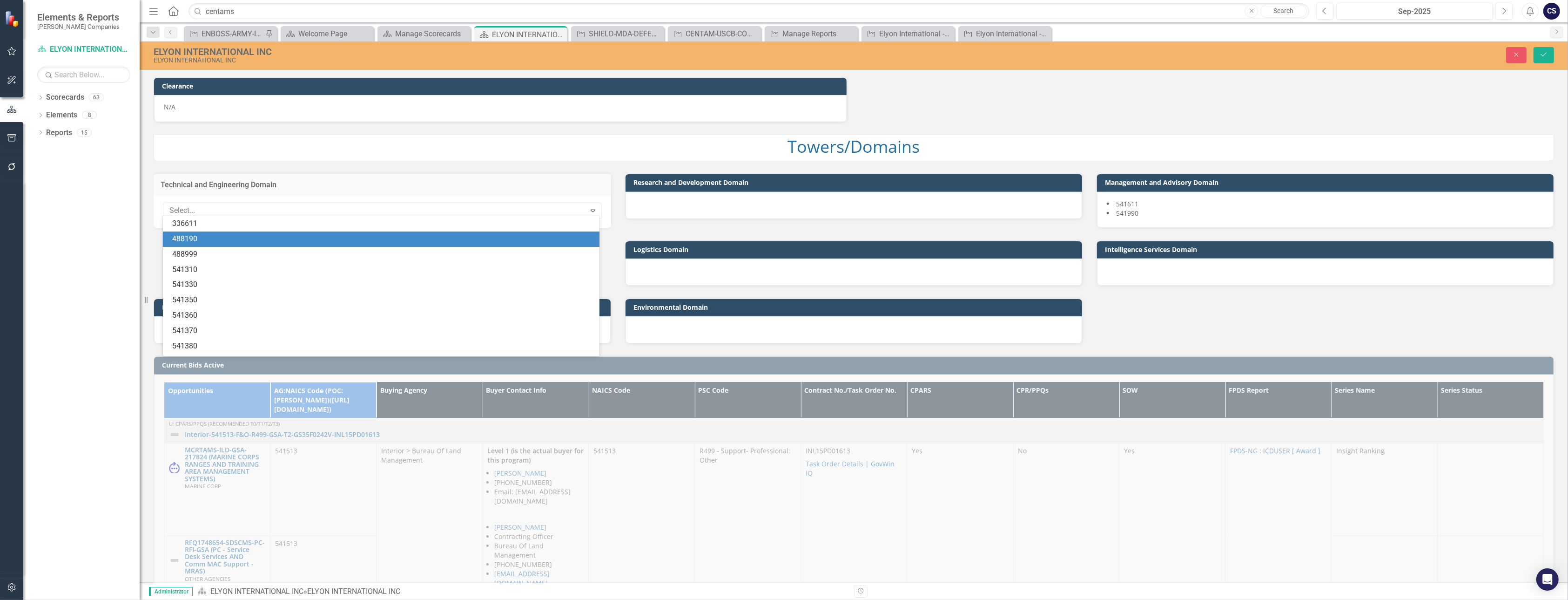
click at [603, 176] on div "Technical and Engineering Domain" at bounding box center [382, 184] width 457 height 23
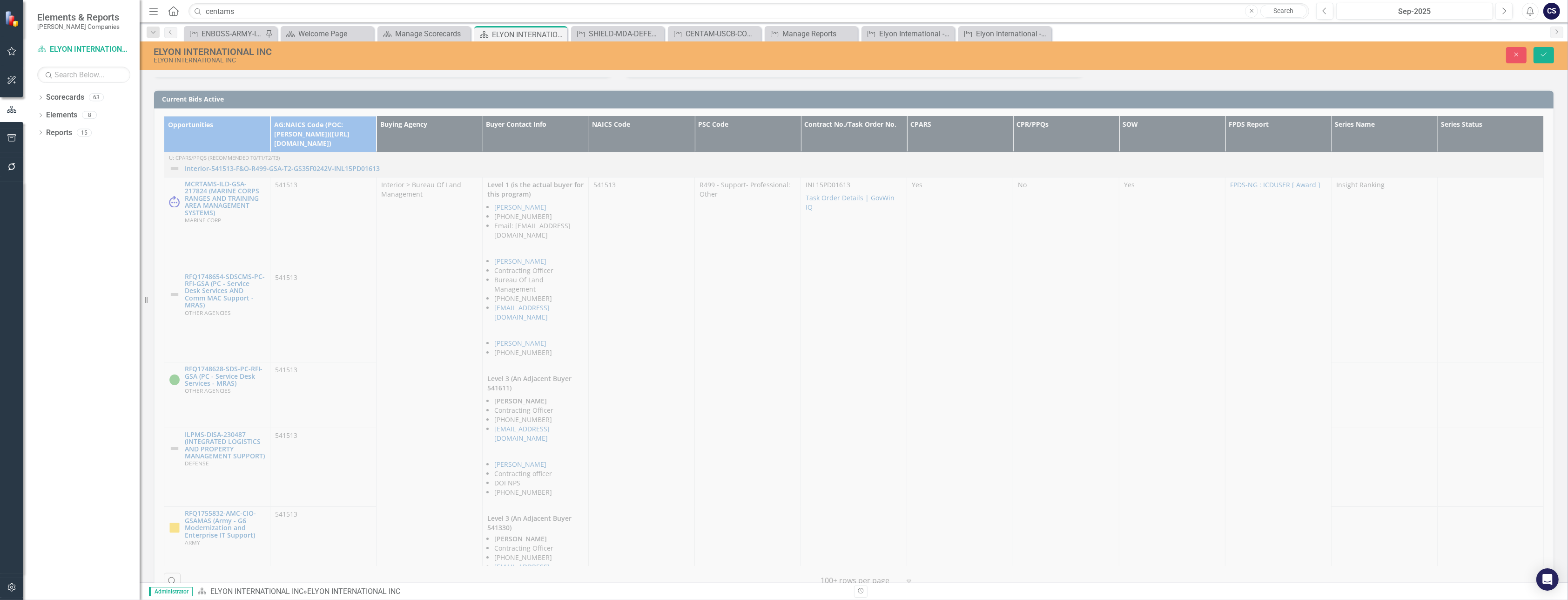
scroll to position [1057, 0]
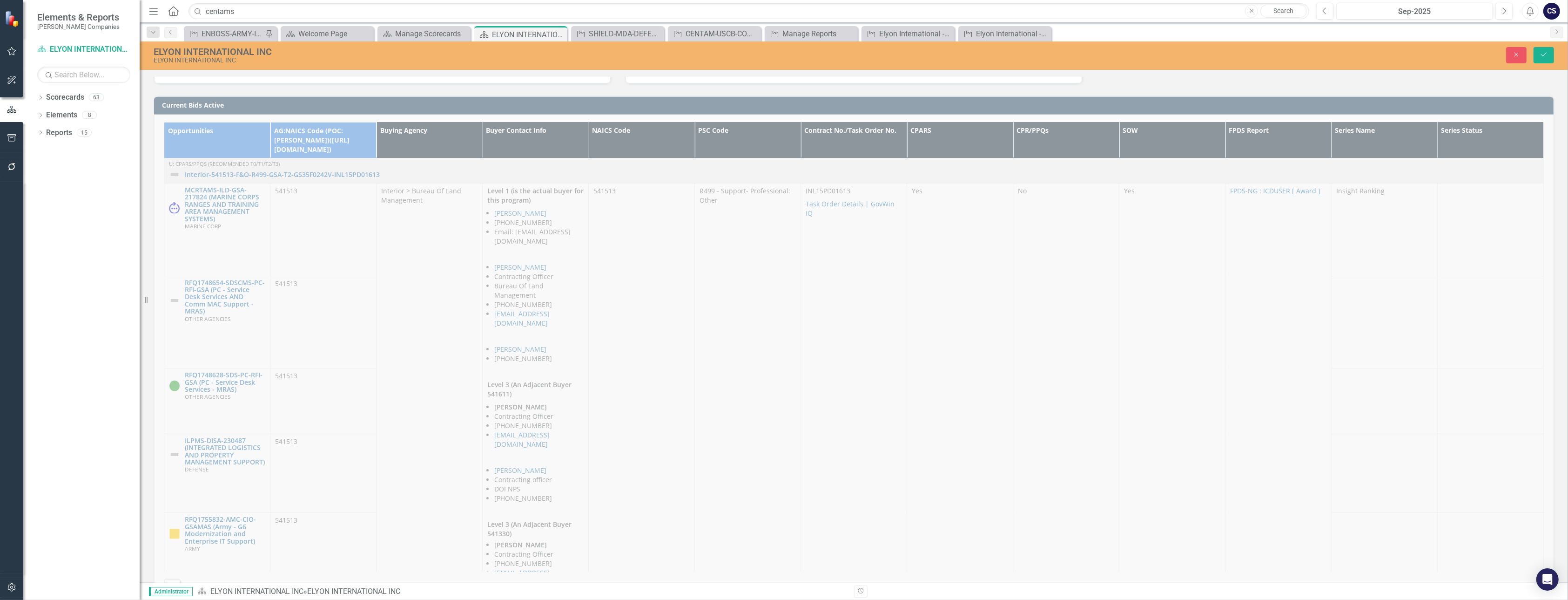
click at [784, 247] on div "Current Bids Active Opportunities AG:NAICS Code (POC: [PERSON_NAME])([URL][DOMA…" at bounding box center [854, 345] width 1415 height 521
click at [784, 158] on div "Current Bids Active Opportunities AG:NAICS Code (POC: [PERSON_NAME])([URL][DOMA…" at bounding box center [854, 345] width 1415 height 521
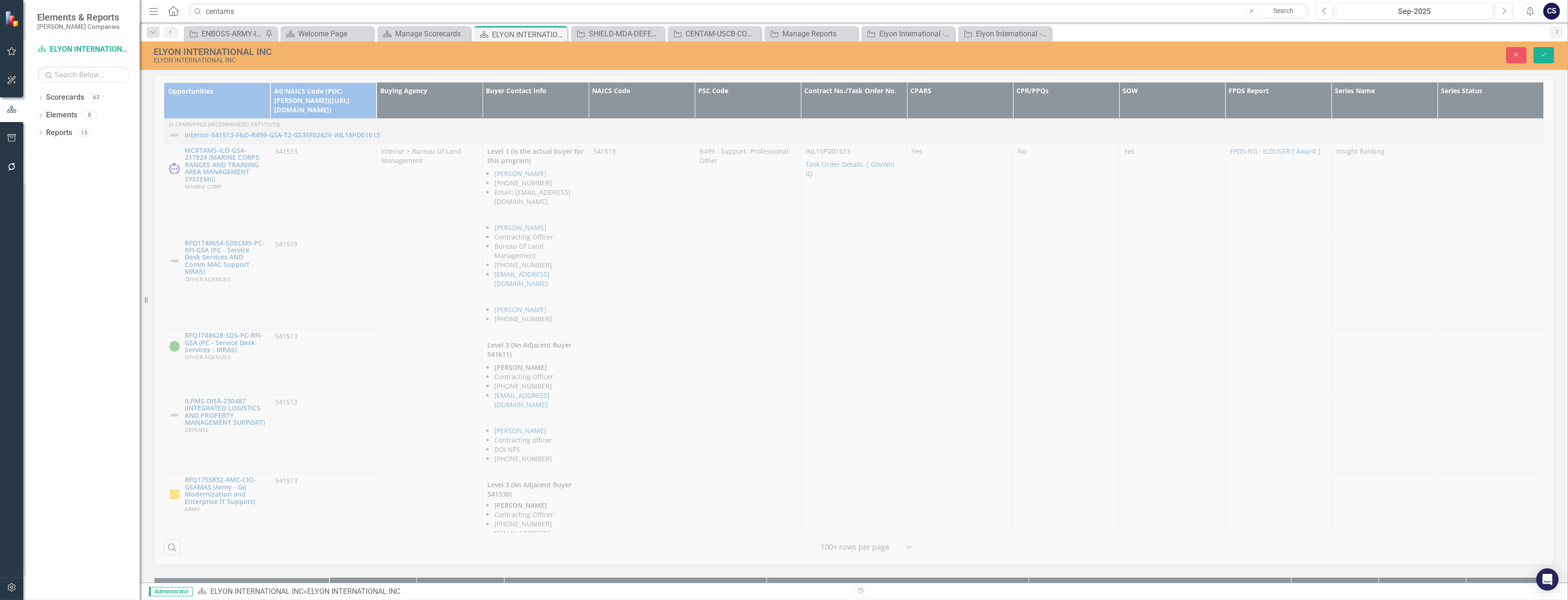
scroll to position [1095, 0]
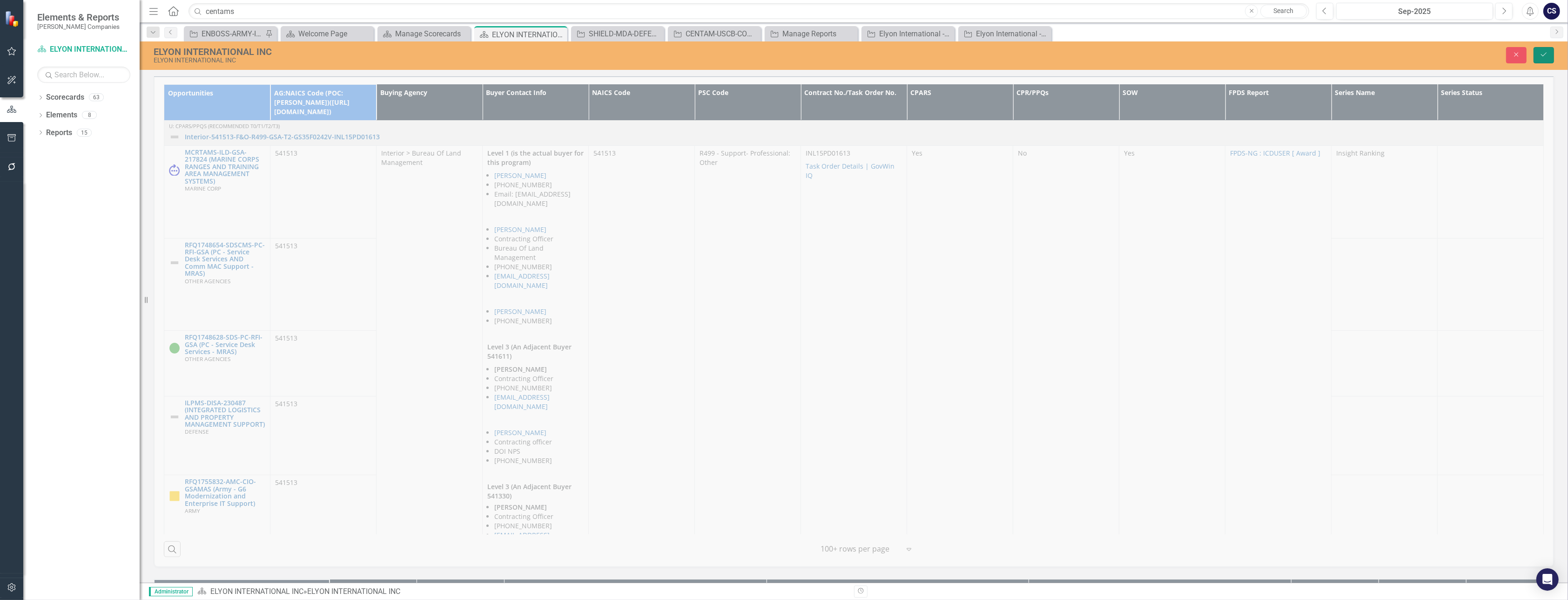
click at [784, 56] on icon "Save" at bounding box center [1543, 54] width 8 height 7
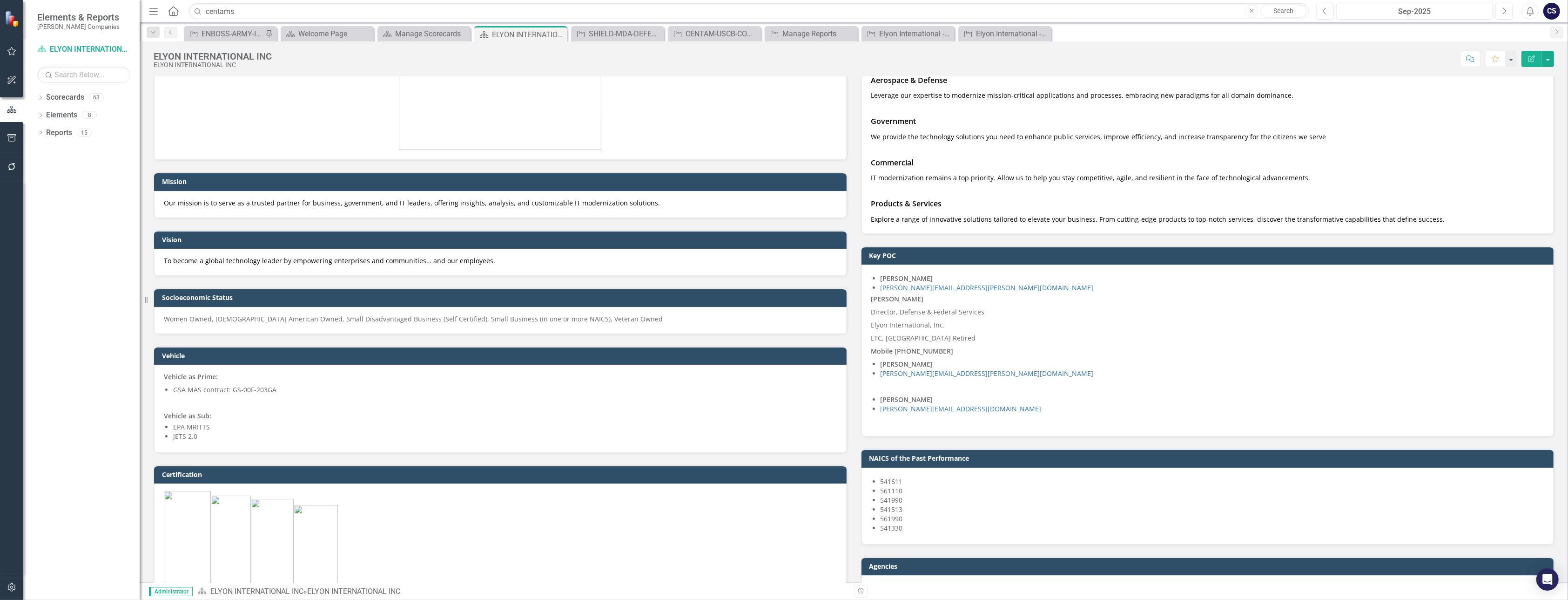
scroll to position [0, 0]
